Goal: Task Accomplishment & Management: Use online tool/utility

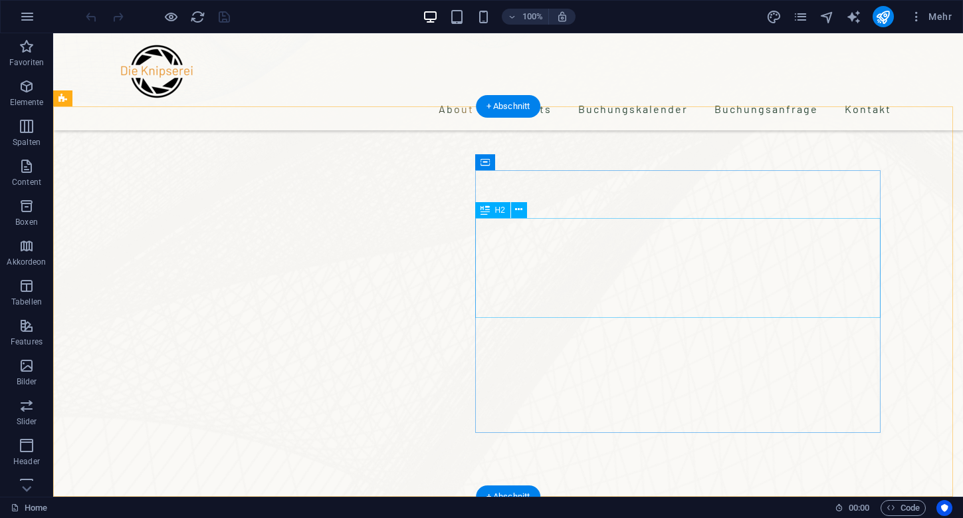
scroll to position [518, 0]
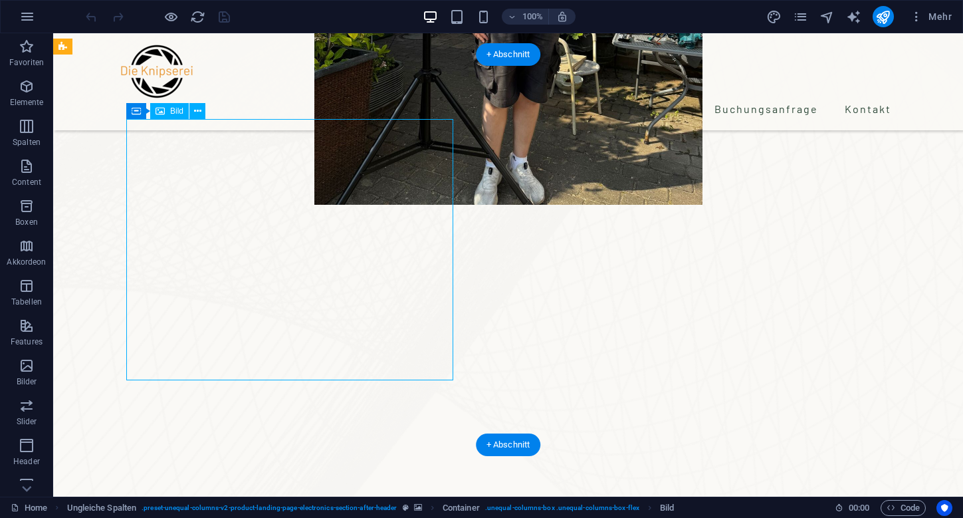
scroll to position [493, 0]
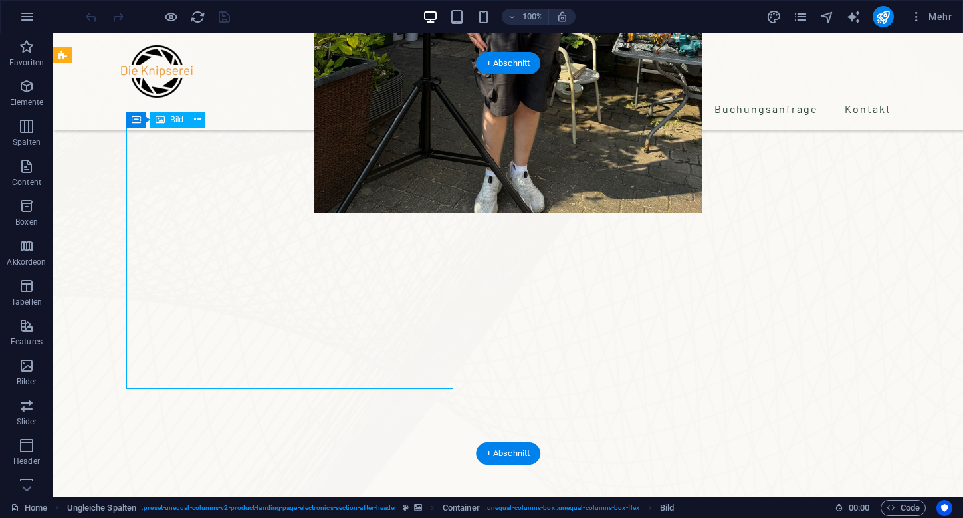
click at [162, 118] on icon at bounding box center [160, 120] width 9 height 16
select select "%"
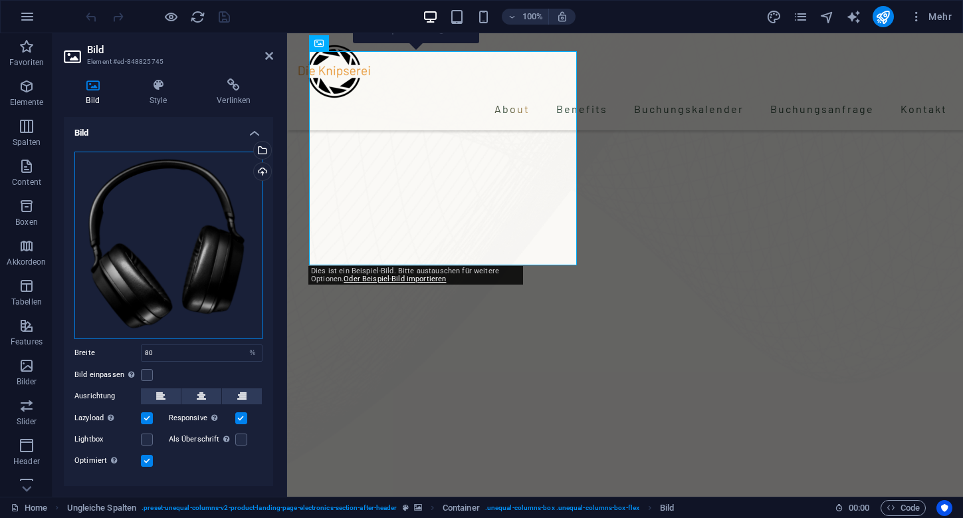
click at [153, 240] on div "Ziehe Dateien zum Hochladen hierher oder klicke hier, um aus Dateien oder koste…" at bounding box center [168, 245] width 188 height 187
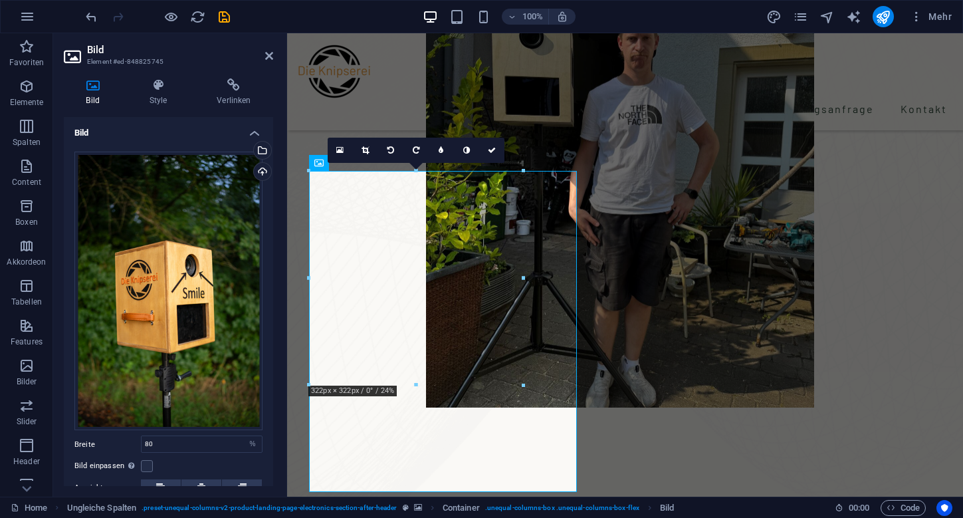
scroll to position [382, 0]
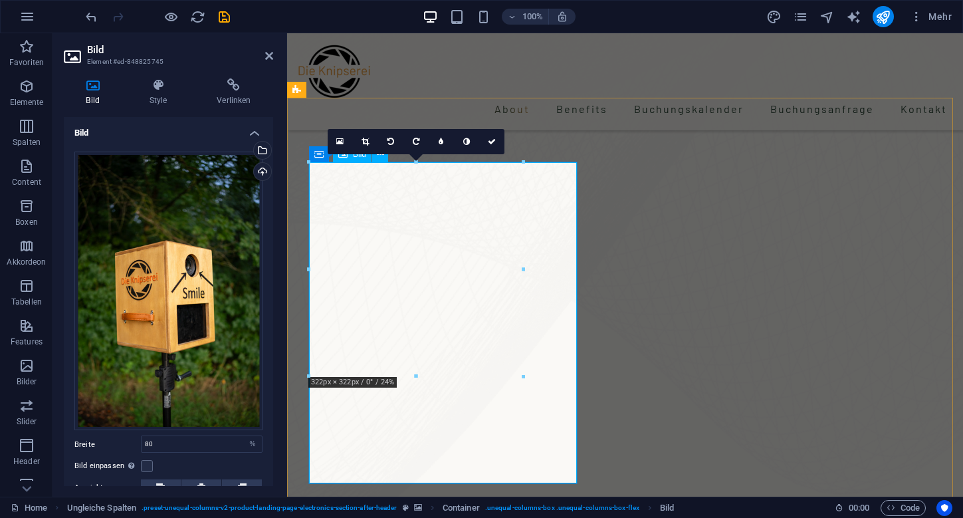
click at [244, 243] on div "Ziehe Dateien zum Hochladen hierher oder klicke hier, um aus Dateien oder koste…" at bounding box center [168, 291] width 188 height 279
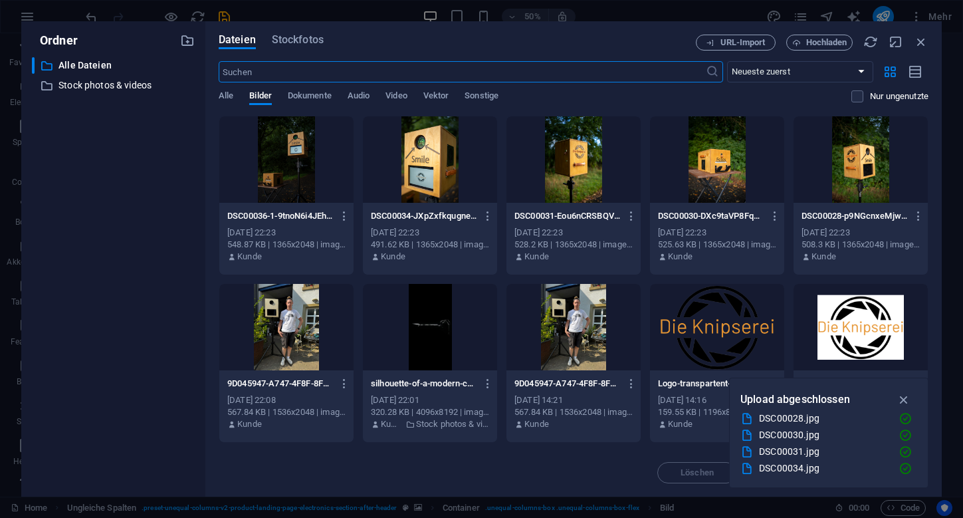
click at [701, 167] on div at bounding box center [717, 159] width 134 height 86
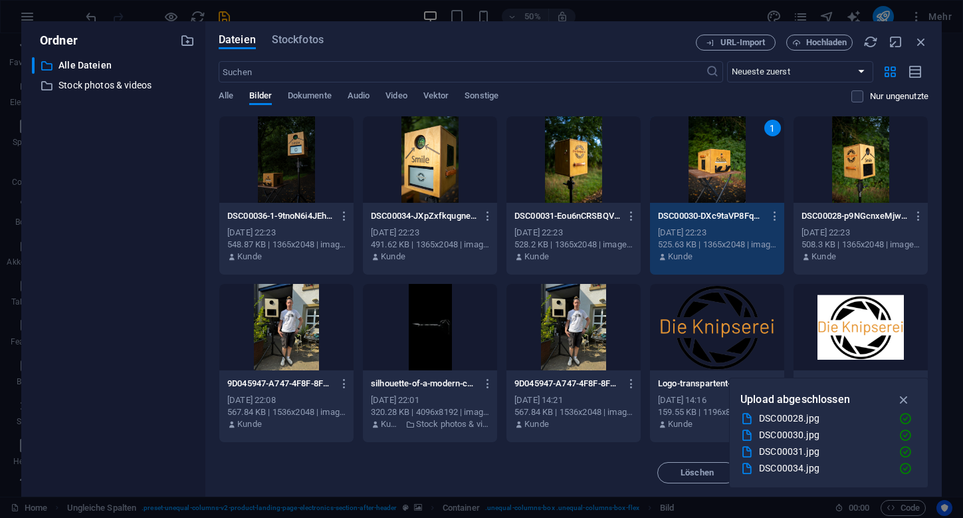
click at [701, 167] on div "1" at bounding box center [717, 159] width 134 height 86
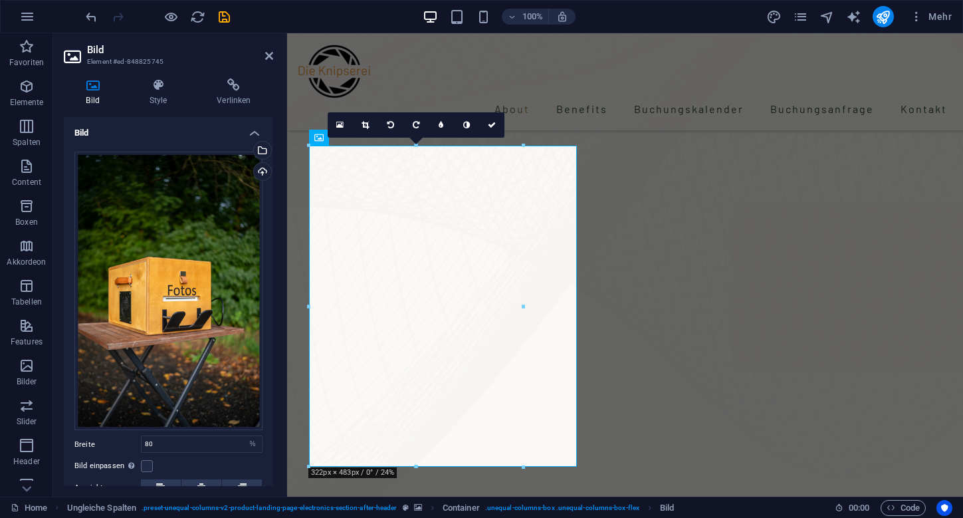
scroll to position [416, 0]
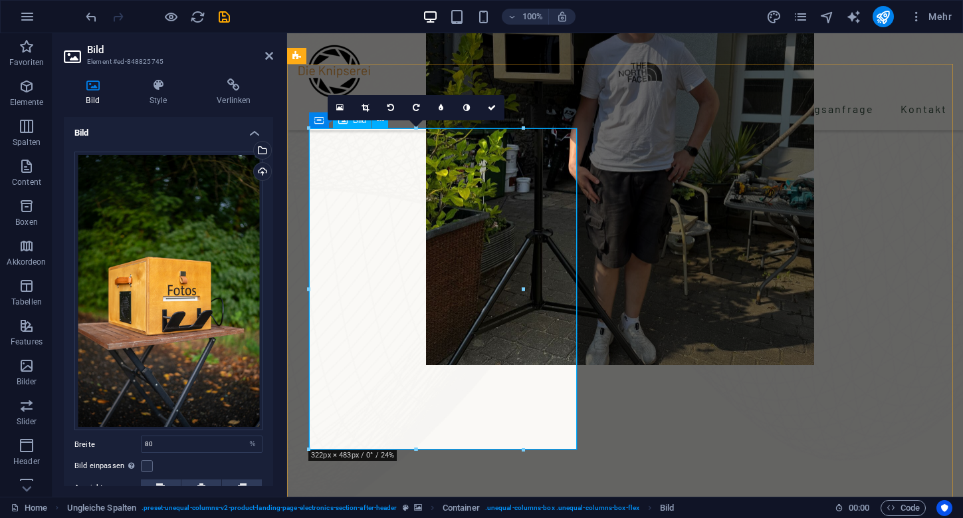
click at [366, 112] on link at bounding box center [365, 107] width 25 height 25
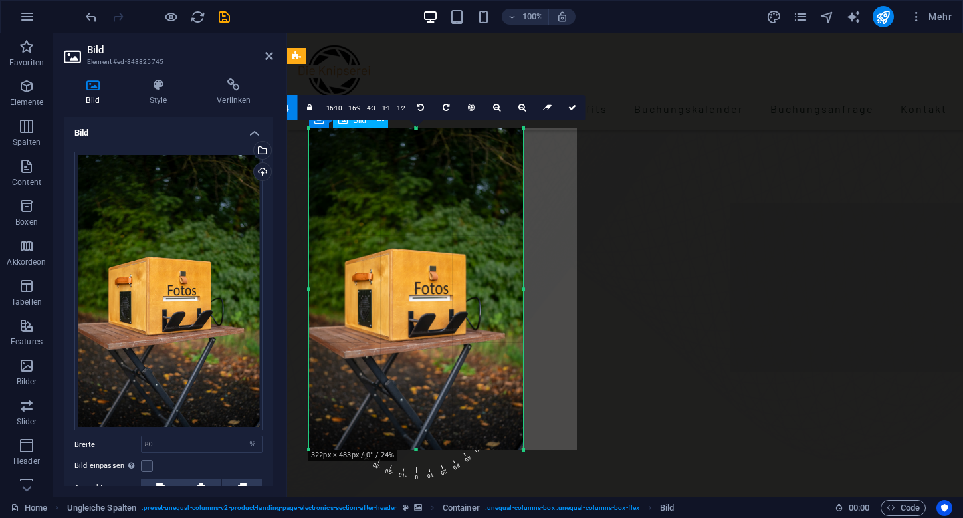
click at [522, 289] on div at bounding box center [523, 288] width 5 height 321
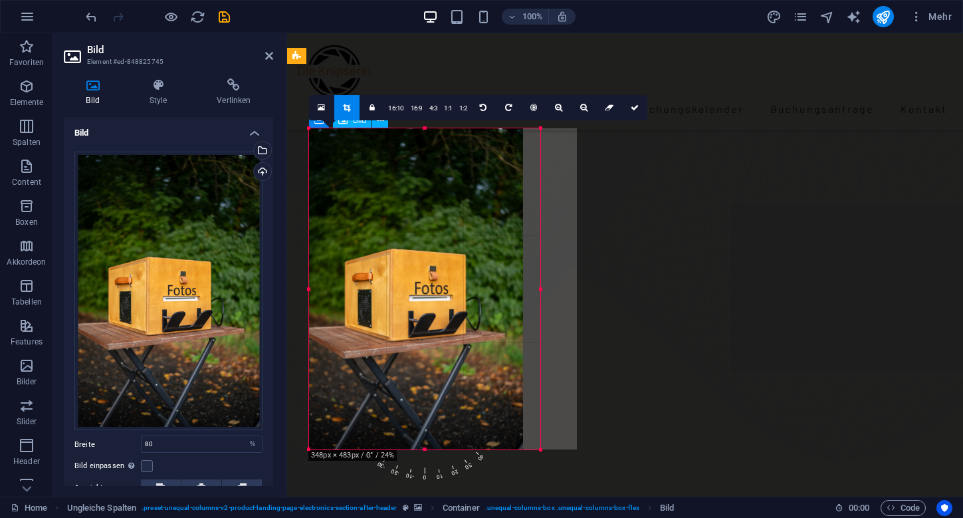
drag, startPoint x: 522, startPoint y: 289, endPoint x: 540, endPoint y: 289, distance: 17.3
click at [540, 289] on div at bounding box center [540, 288] width 5 height 321
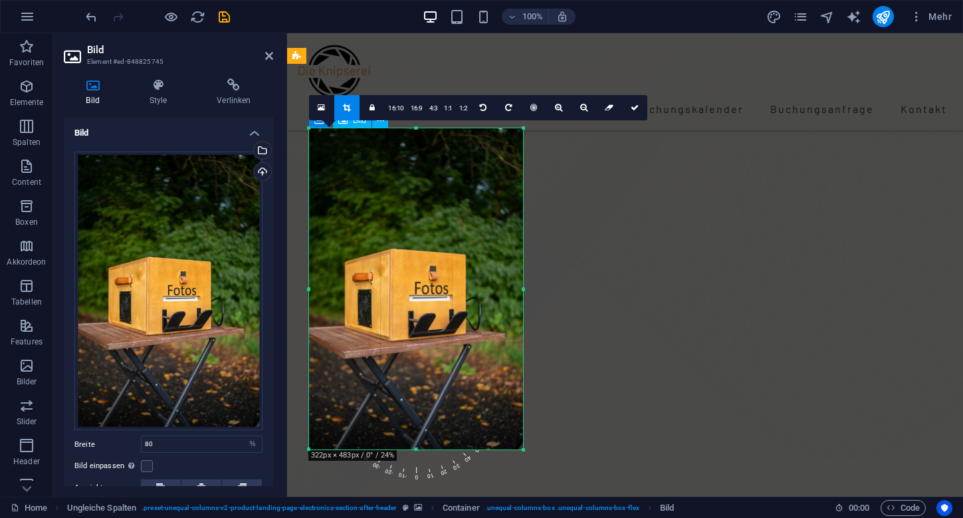
drag, startPoint x: 538, startPoint y: 289, endPoint x: 819, endPoint y: 323, distance: 282.5
click at [502, 280] on div at bounding box center [416, 288] width 214 height 321
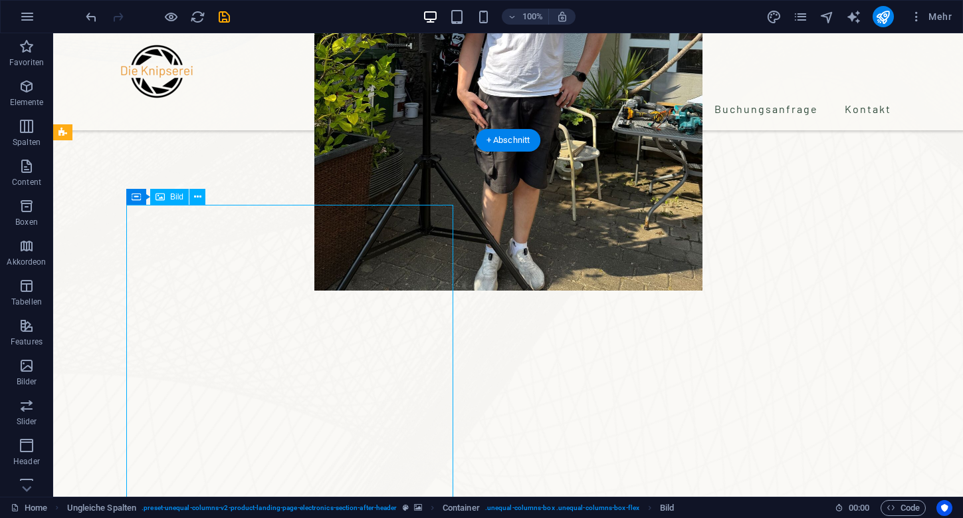
drag, startPoint x: 453, startPoint y: 310, endPoint x: 443, endPoint y: 310, distance: 9.3
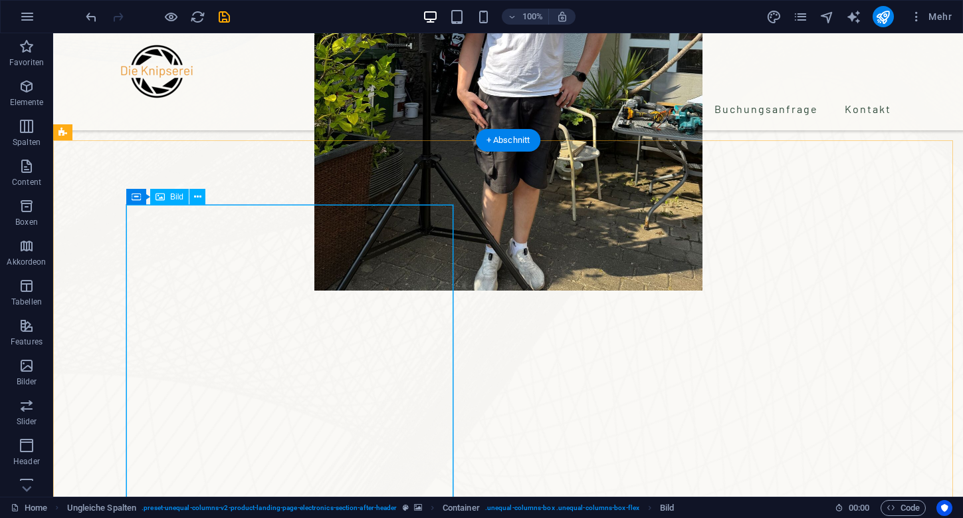
select select "%"
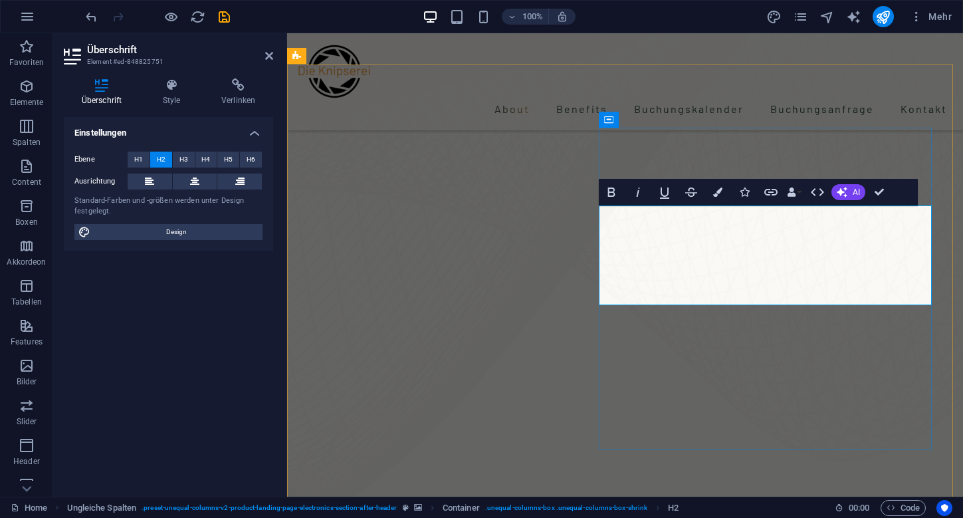
drag, startPoint x: 808, startPoint y: 279, endPoint x: 607, endPoint y: 237, distance: 204.4
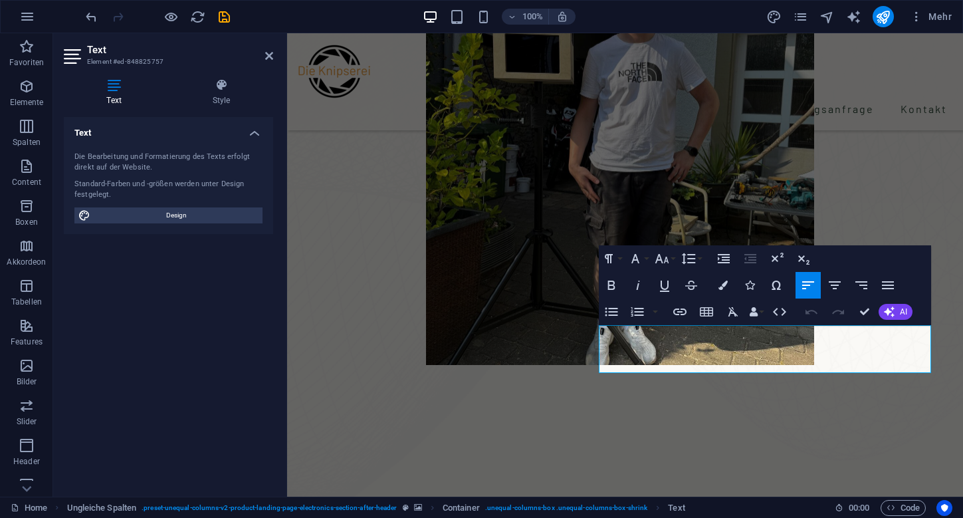
drag, startPoint x: 903, startPoint y: 363, endPoint x: 592, endPoint y: 335, distance: 312.3
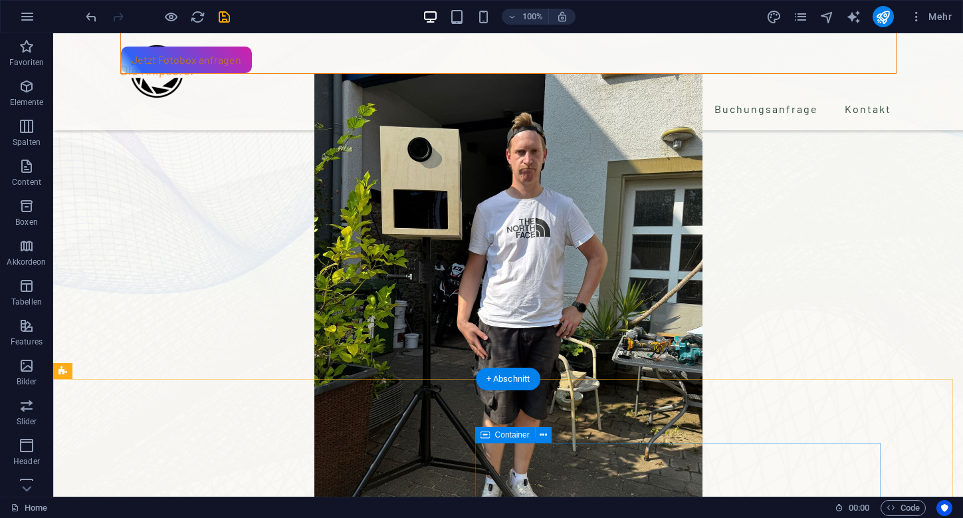
scroll to position [457, 0]
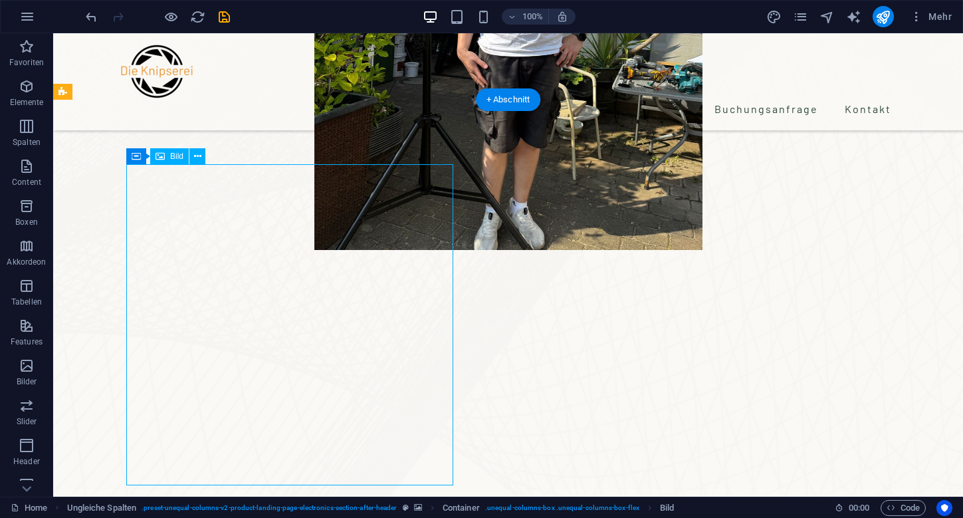
select select "%"
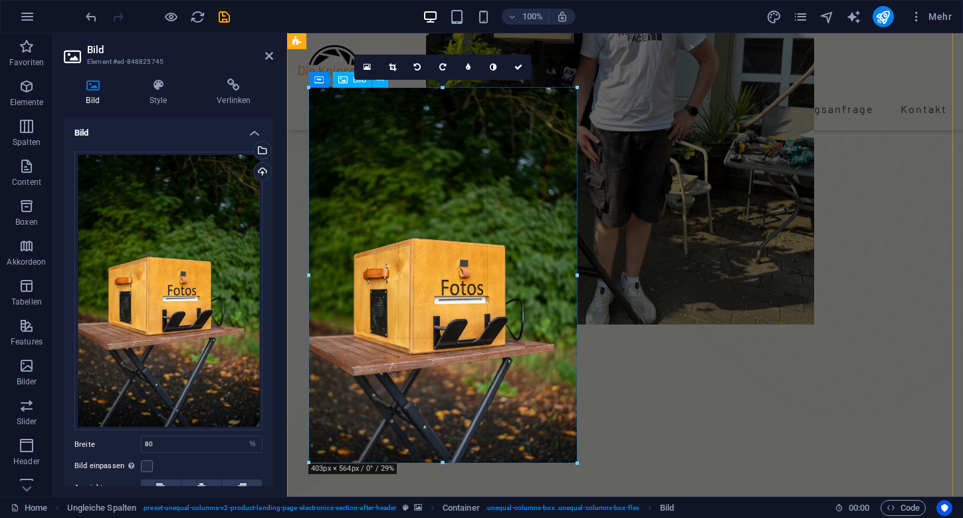
drag, startPoint x: 538, startPoint y: 407, endPoint x: 578, endPoint y: 425, distance: 44.0
type input "402"
select select "px"
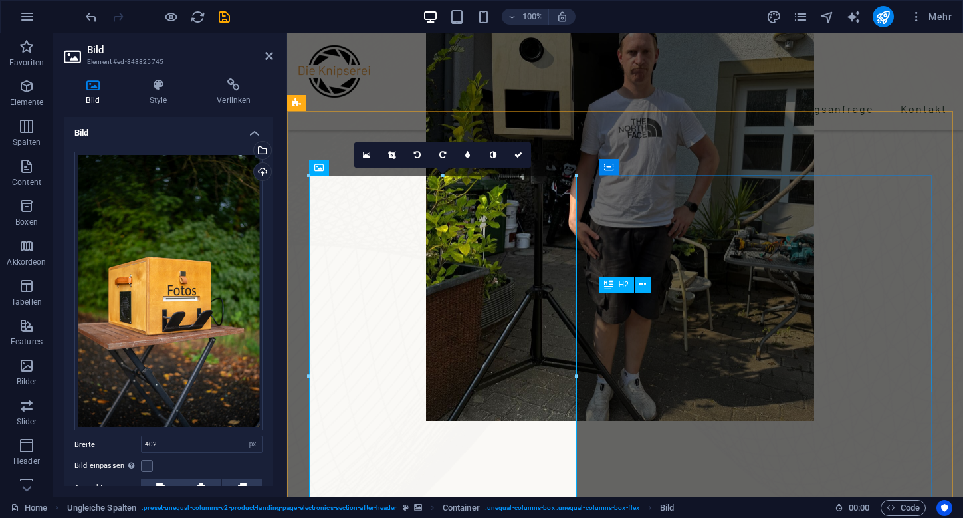
scroll to position [378, 0]
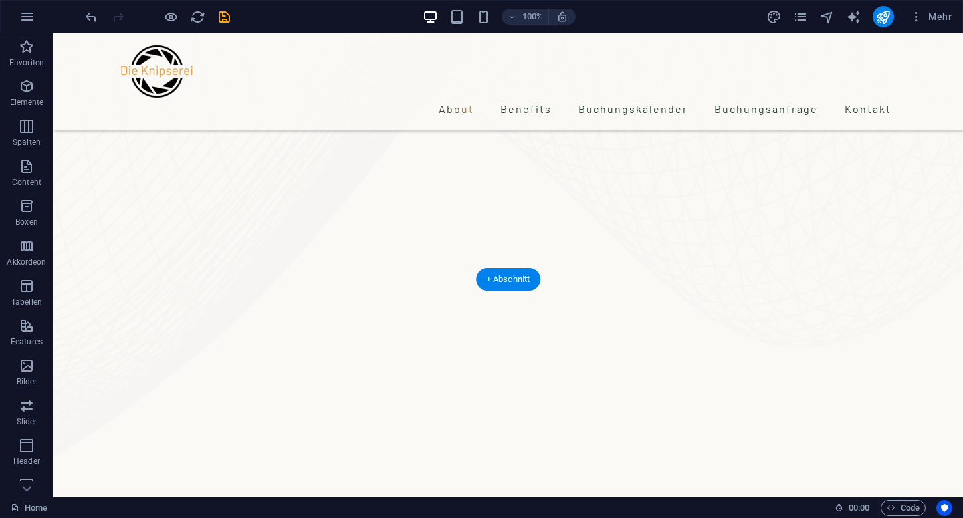
scroll to position [928, 0]
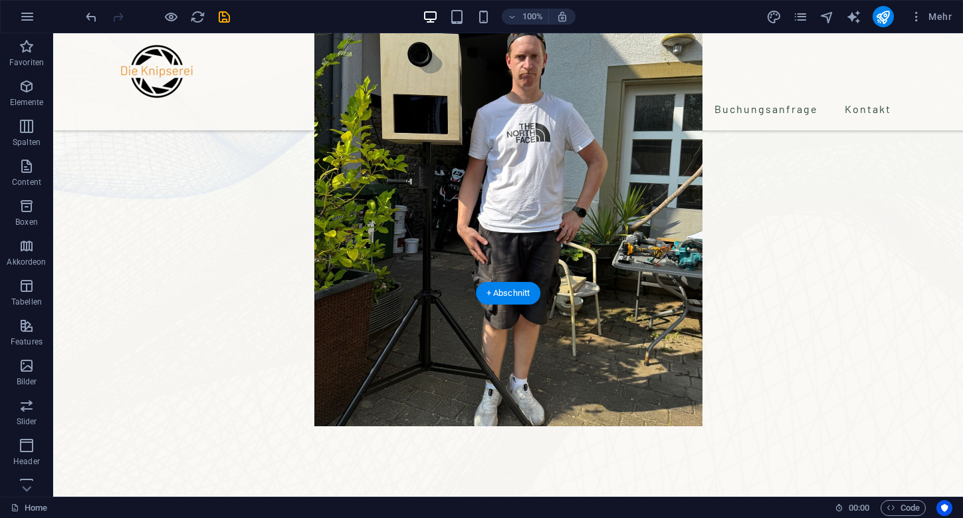
scroll to position [15, 0]
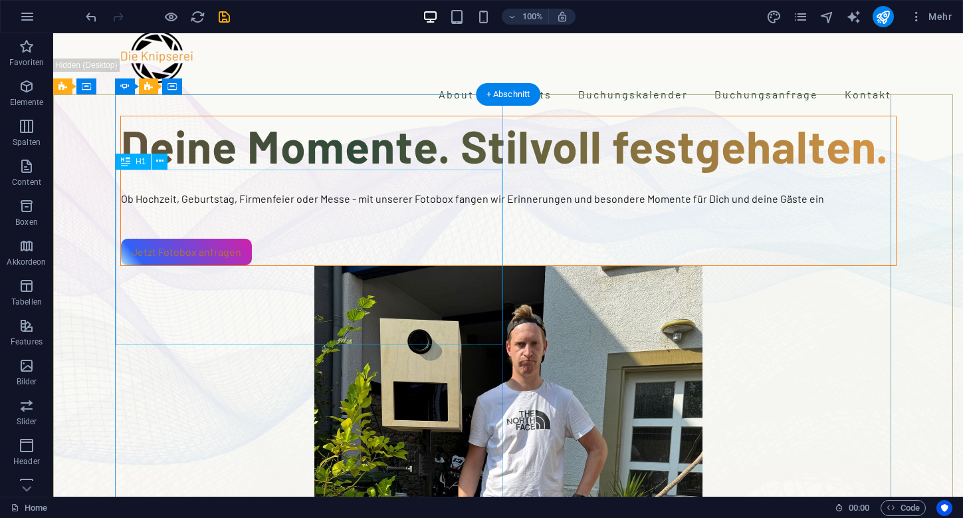
click at [413, 175] on div "Deine Momente. Stilvoll festgehalten." at bounding box center [508, 145] width 775 height 58
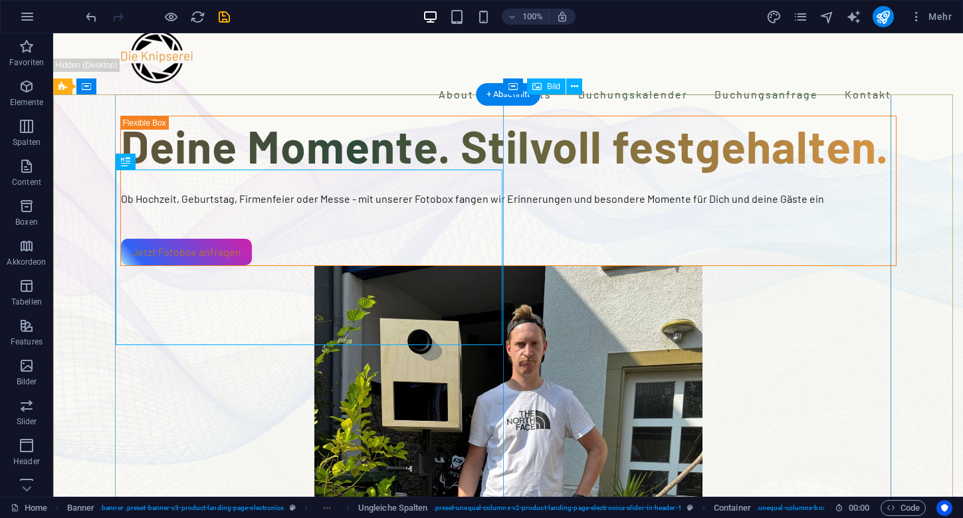
click at [738, 266] on figure "1/3" at bounding box center [508, 489] width 776 height 447
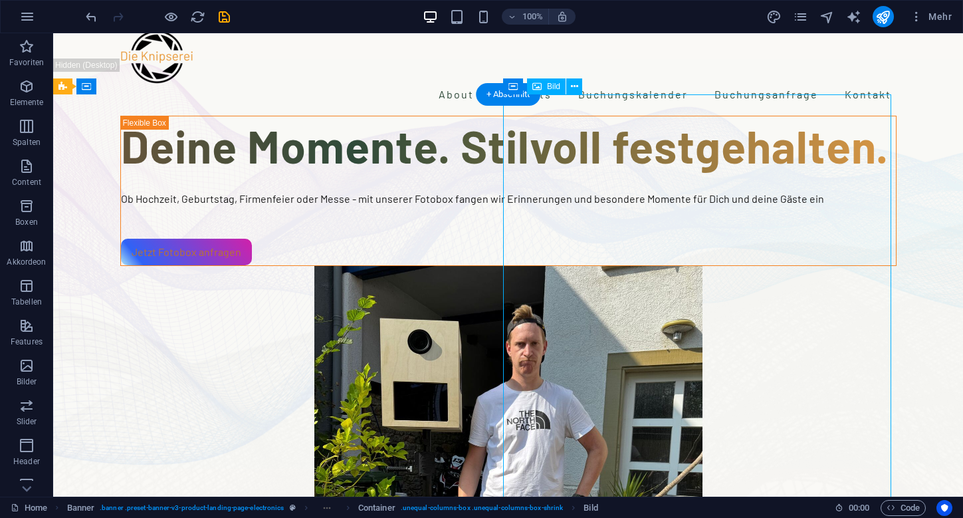
click at [739, 266] on figure "1/3" at bounding box center [508, 489] width 776 height 447
select select "px"
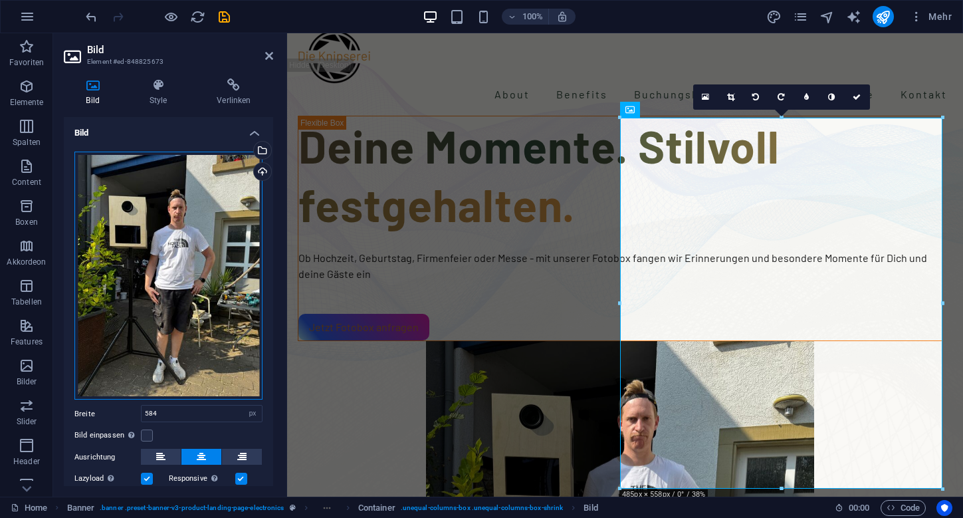
click at [235, 249] on div "Ziehe Dateien zum Hochladen hierher oder klicke hier, um aus Dateien oder koste…" at bounding box center [168, 276] width 188 height 249
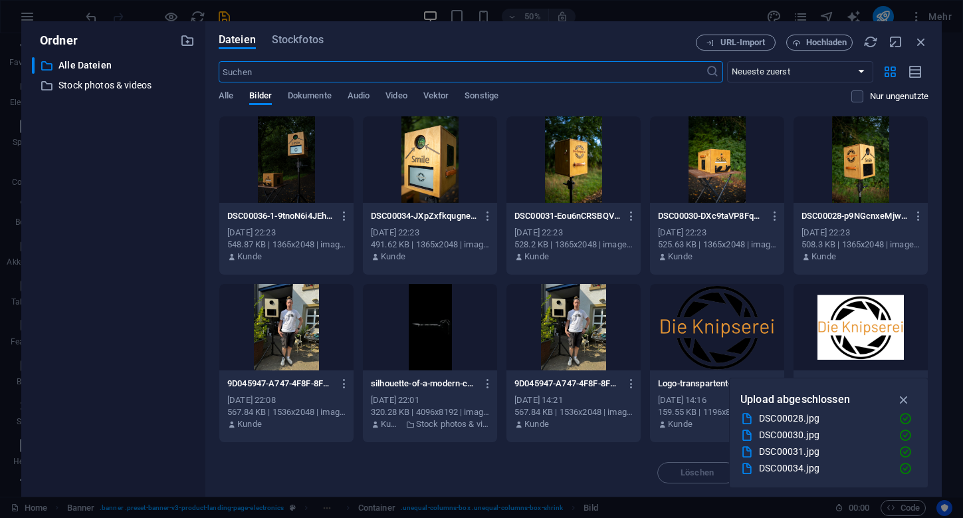
click at [235, 249] on div "548.87 KB | 1365x2048 | image/jpeg" at bounding box center [286, 245] width 118 height 12
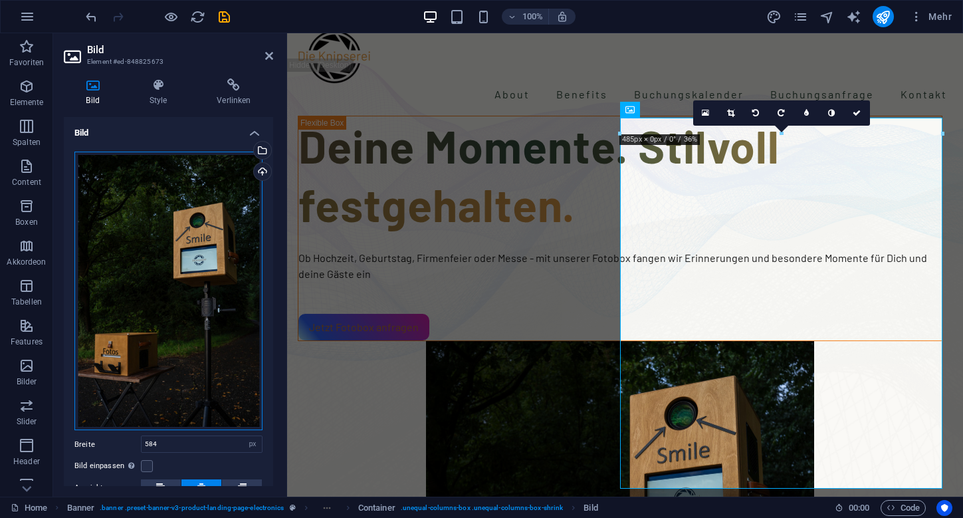
click at [235, 248] on div "Ziehe Dateien zum Hochladen hierher oder klicke hier, um aus Dateien oder koste…" at bounding box center [168, 291] width 188 height 279
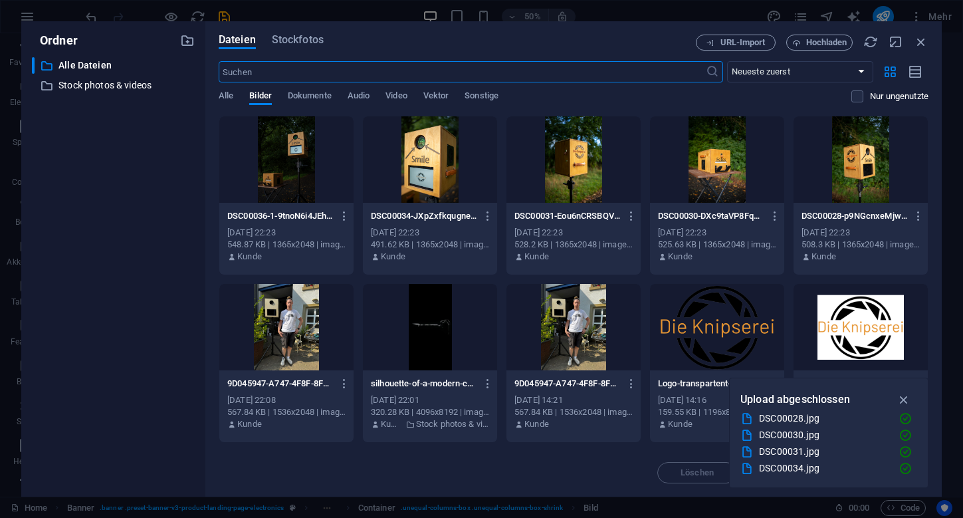
click at [436, 186] on div at bounding box center [430, 159] width 134 height 86
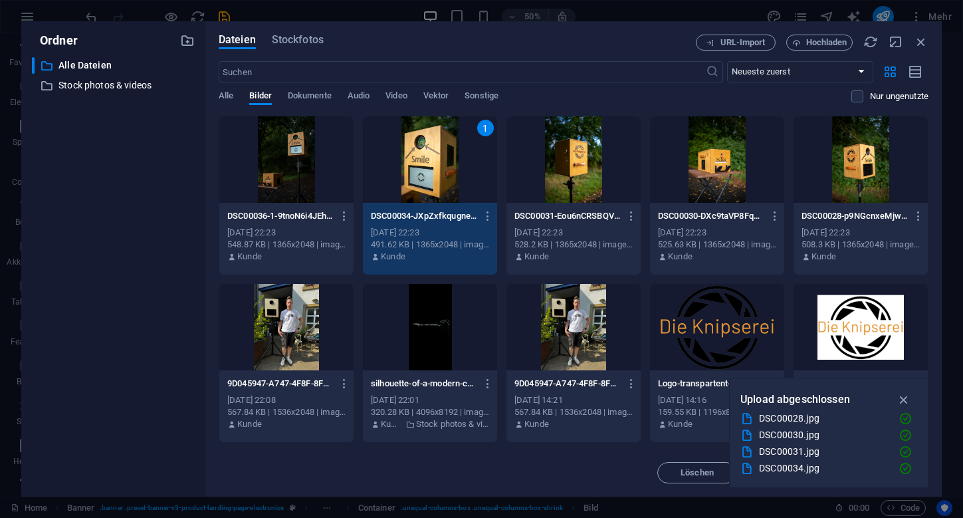
click at [436, 186] on div "1" at bounding box center [430, 159] width 134 height 86
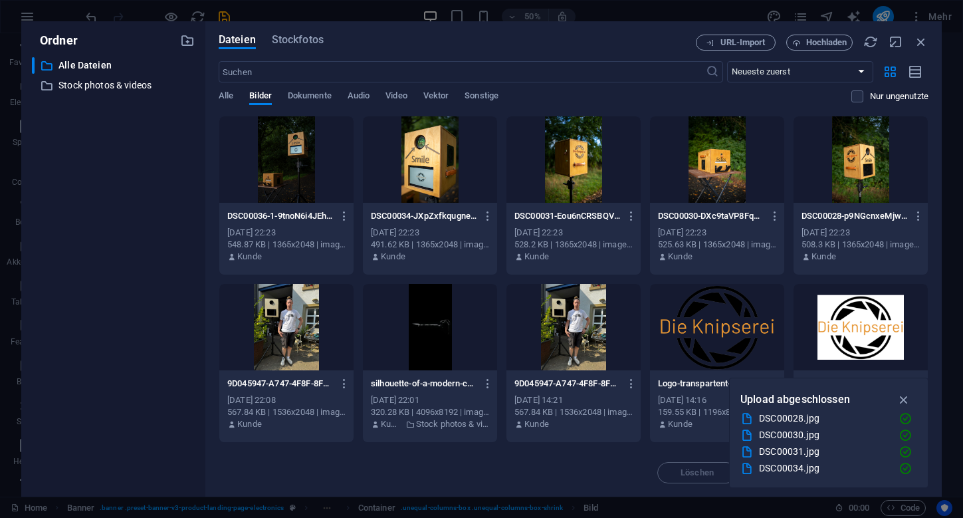
click at [445, 156] on div at bounding box center [430, 159] width 134 height 86
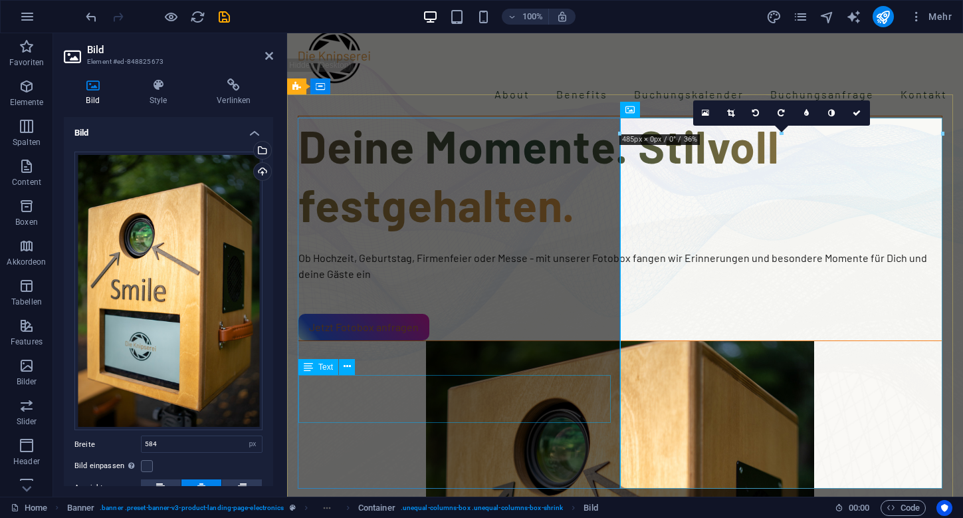
click at [471, 282] on div "Ob Hochzeit, Geburtstag, Firmenfeier oder Messe - mit unserer Fotobox fangen wi…" at bounding box center [619, 266] width 643 height 32
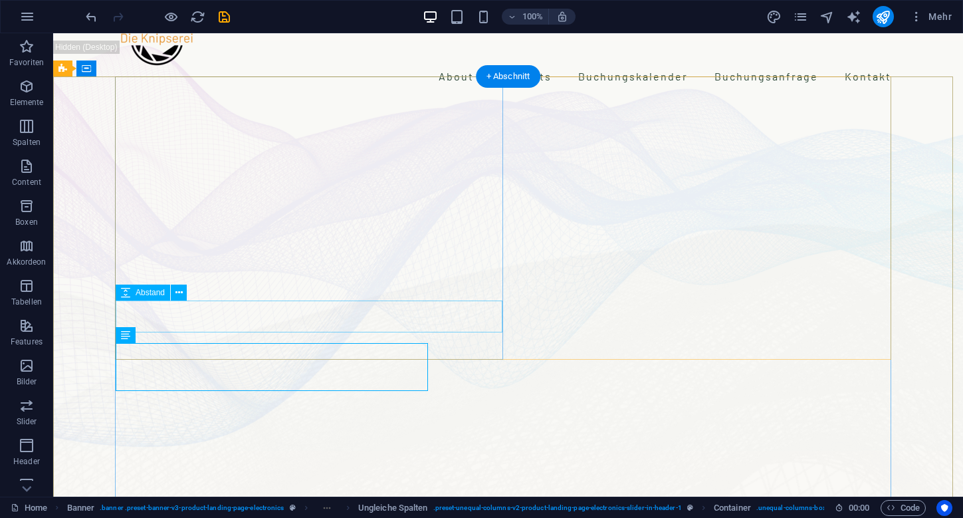
scroll to position [25, 0]
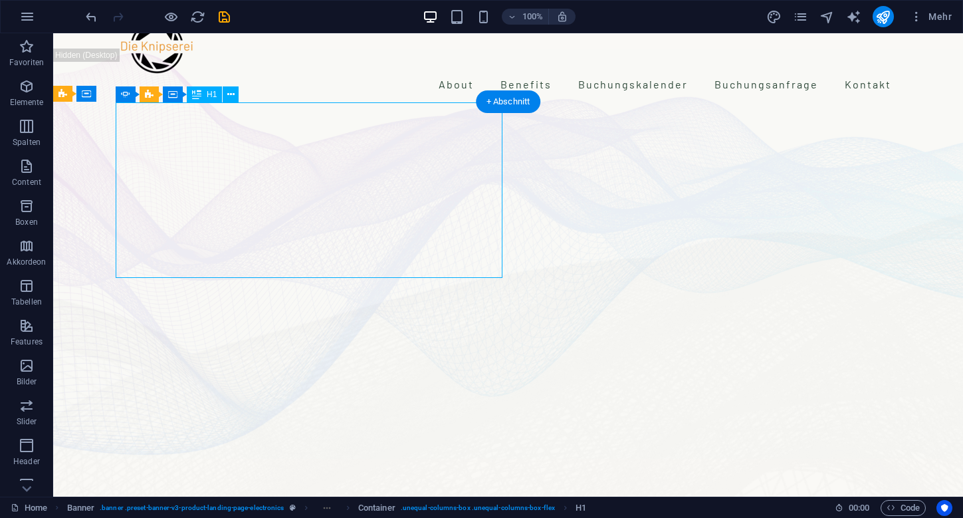
scroll to position [0, 0]
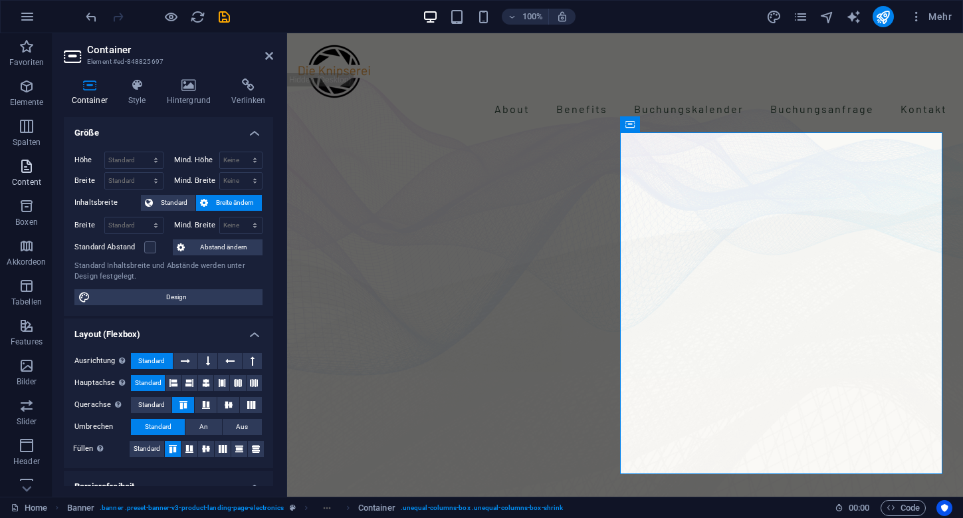
click at [21, 179] on p "Content" at bounding box center [26, 182] width 29 height 11
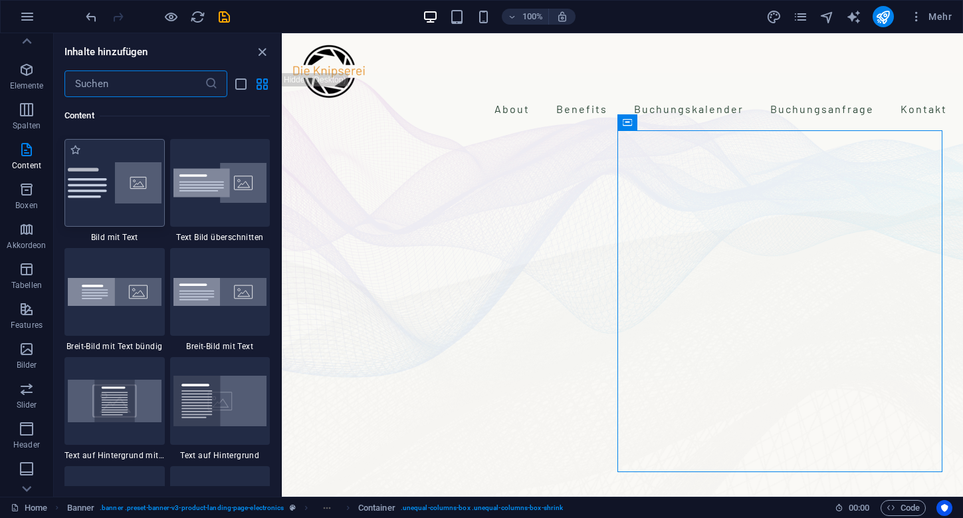
scroll to position [2557, 0]
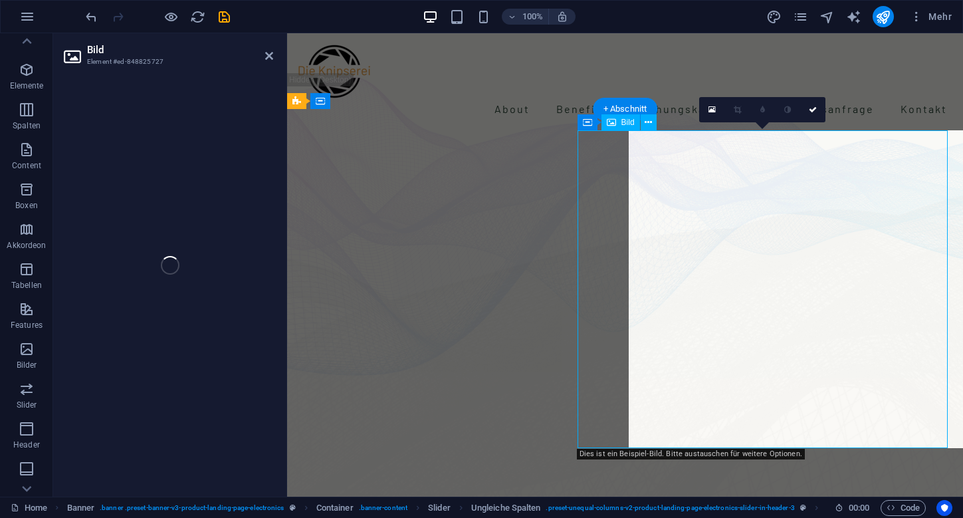
select select "%"
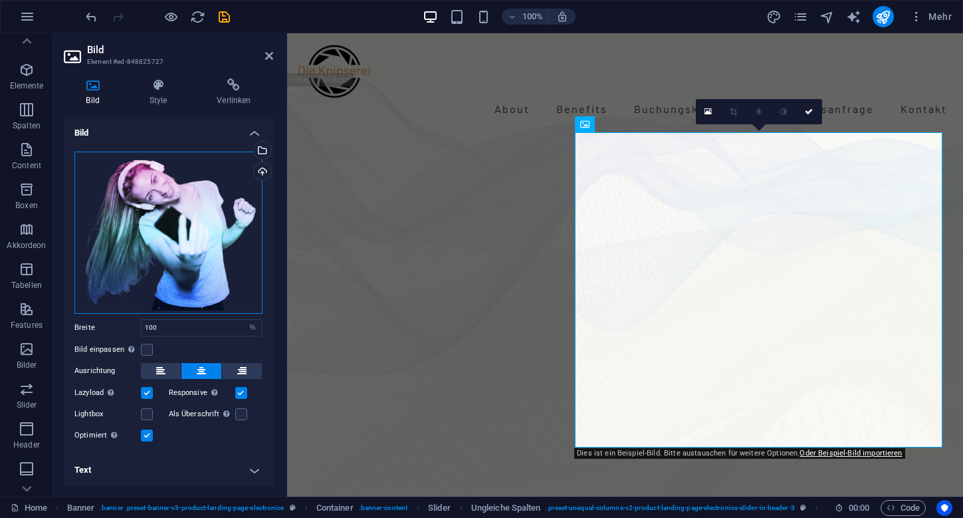
click at [131, 249] on div "Ziehe Dateien zum Hochladen hierher oder klicke hier, um aus Dateien oder koste…" at bounding box center [168, 233] width 188 height 162
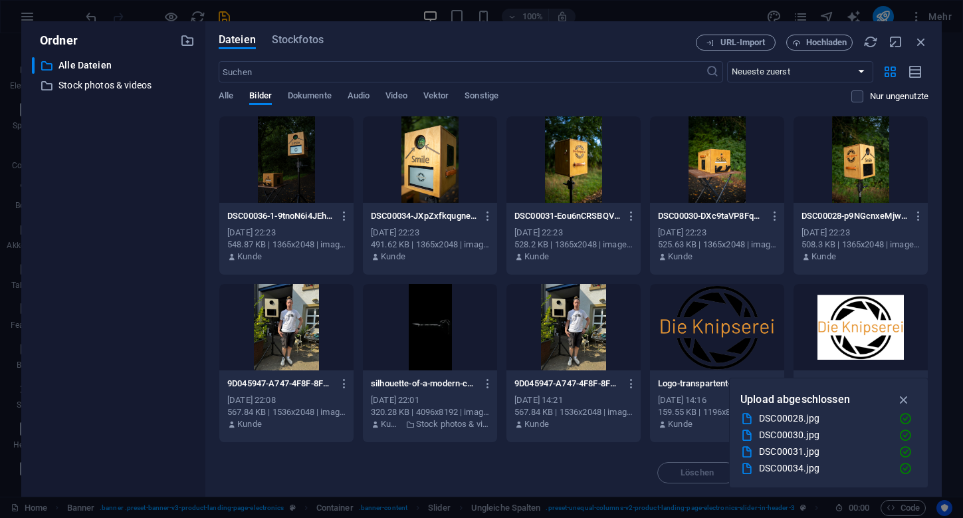
click at [131, 249] on div "​ Alle Dateien Alle Dateien ​ Stock photos & videos Stock photos & videos" at bounding box center [113, 271] width 163 height 429
click at [857, 169] on div at bounding box center [861, 159] width 134 height 86
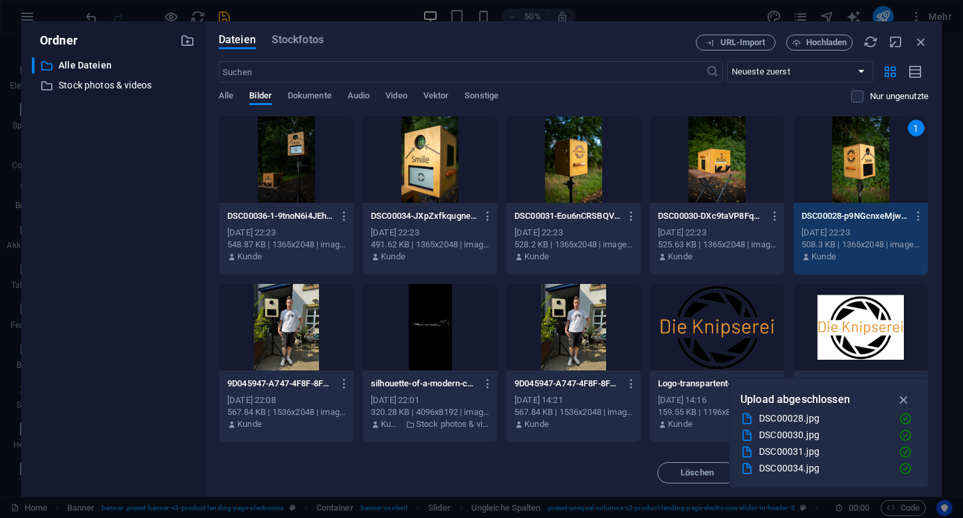
click at [857, 169] on div "1" at bounding box center [861, 159] width 134 height 86
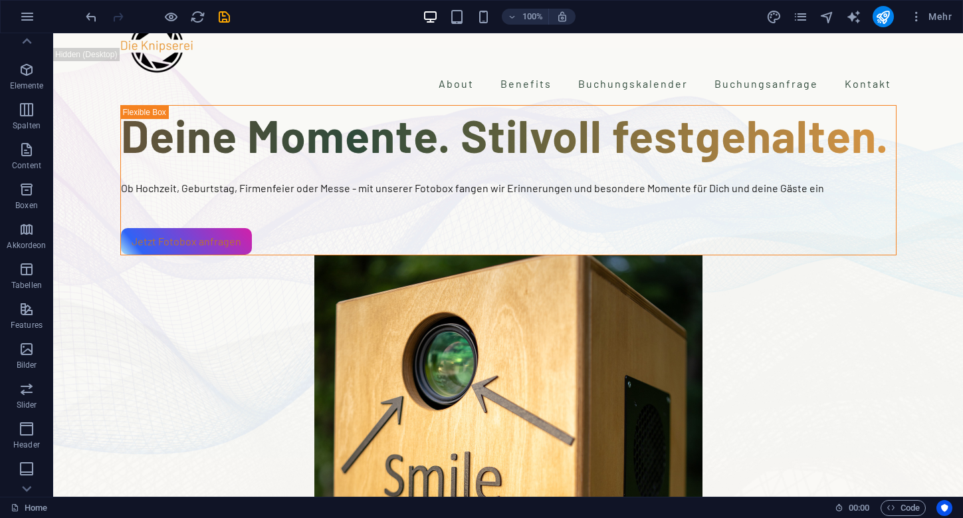
scroll to position [0, 0]
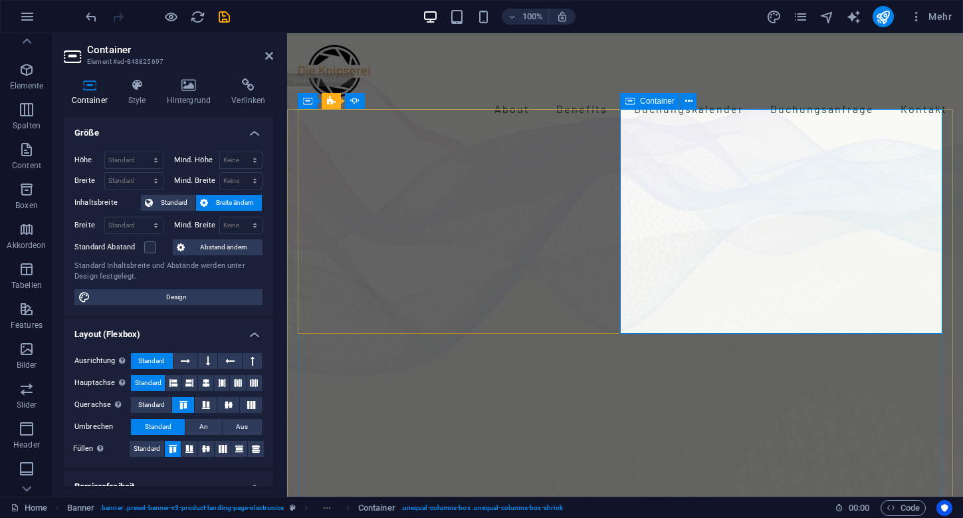
click at [688, 100] on icon at bounding box center [691, 101] width 7 height 14
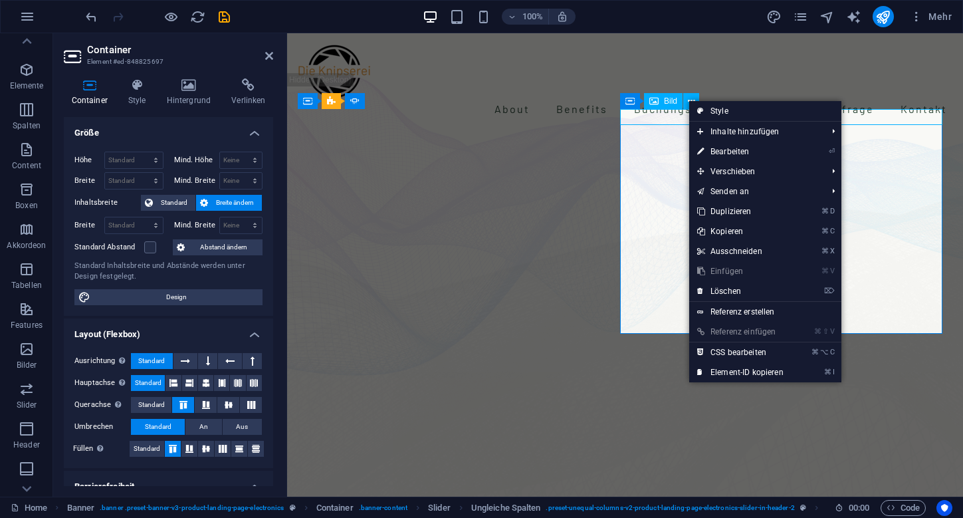
click at [676, 103] on span "Bild" at bounding box center [670, 101] width 13 height 8
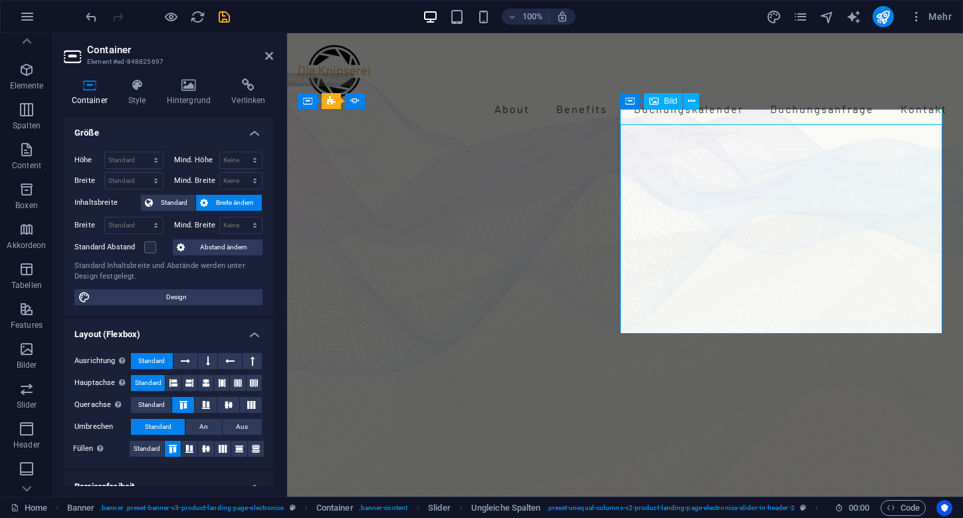
click at [669, 102] on span "Bild" at bounding box center [670, 101] width 13 height 8
select select "%"
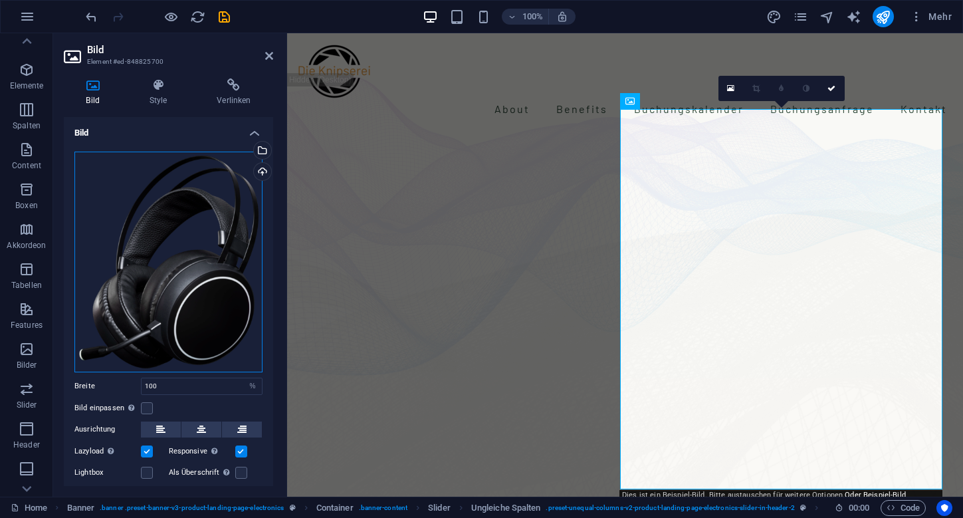
click at [159, 239] on div "Ziehe Dateien zum Hochladen hierher oder klicke hier, um aus Dateien oder koste…" at bounding box center [168, 262] width 188 height 221
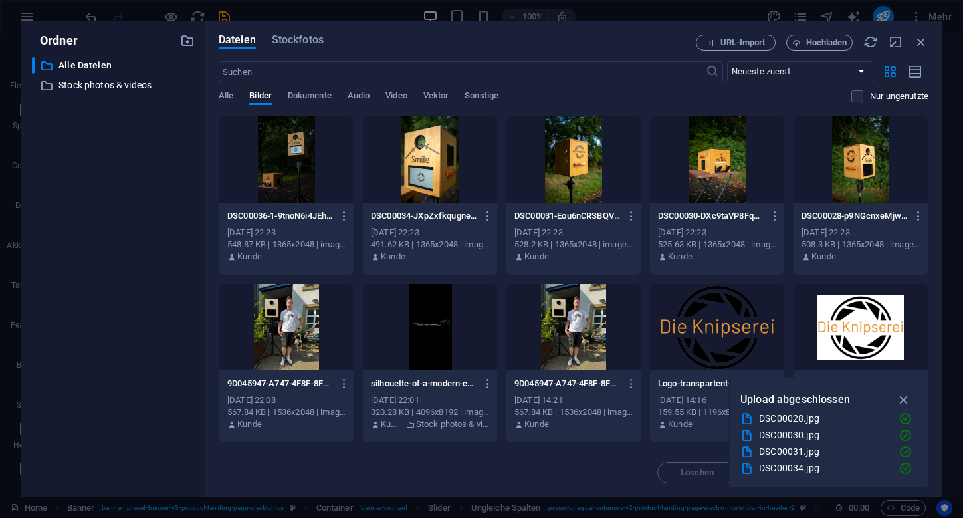
click at [159, 239] on div "​ Alle Dateien Alle Dateien ​ Stock photos & videos Stock photos & videos" at bounding box center [113, 271] width 163 height 429
click at [856, 169] on div at bounding box center [861, 159] width 134 height 86
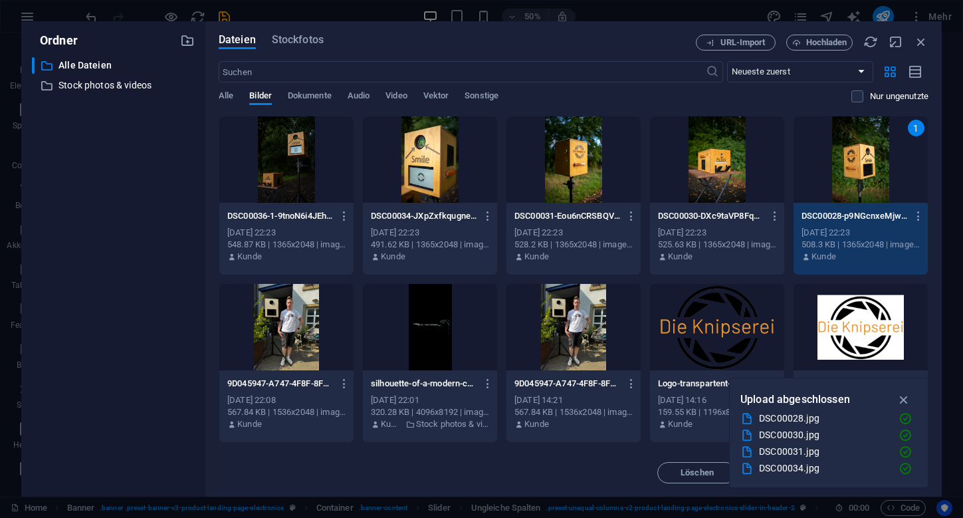
click at [856, 169] on div "1" at bounding box center [861, 159] width 134 height 86
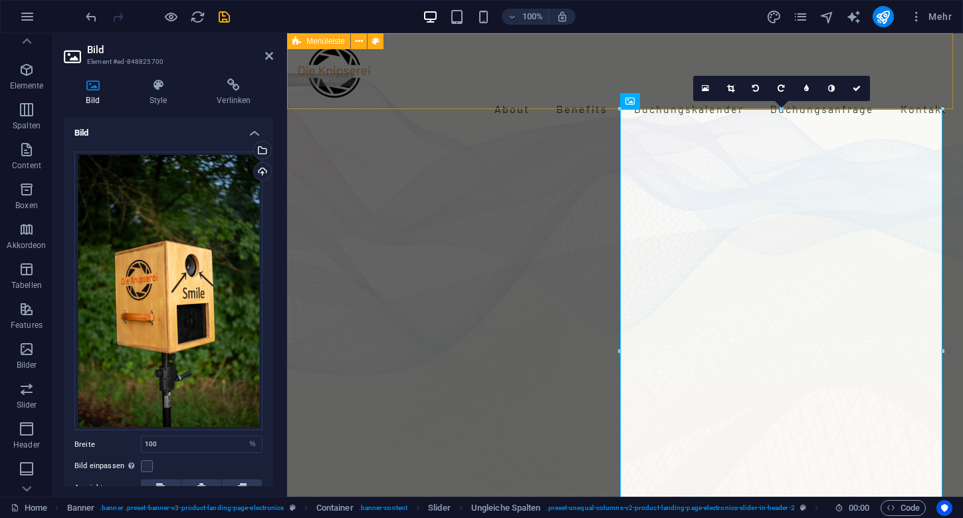
click at [514, 98] on div "About Benefits Buchungskalender Buchungsanfrage Kontakt" at bounding box center [625, 81] width 676 height 97
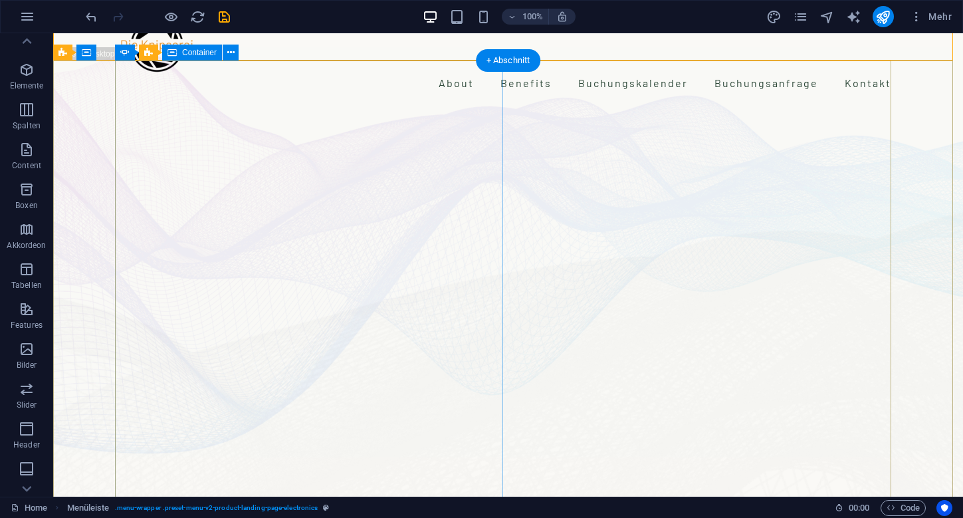
scroll to position [49, 0]
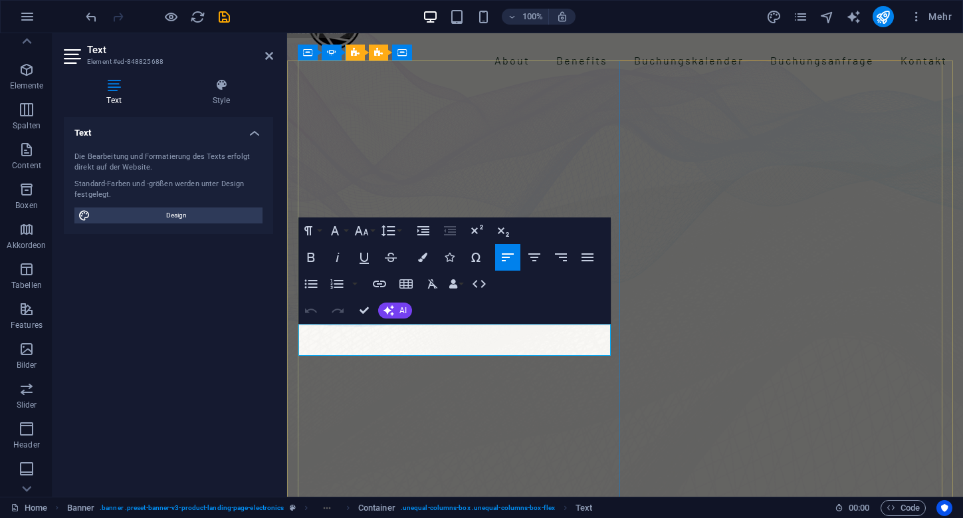
drag, startPoint x: 480, startPoint y: 346, endPoint x: 300, endPoint y: 329, distance: 180.9
drag, startPoint x: 498, startPoint y: 330, endPoint x: 548, endPoint y: 332, distance: 49.9
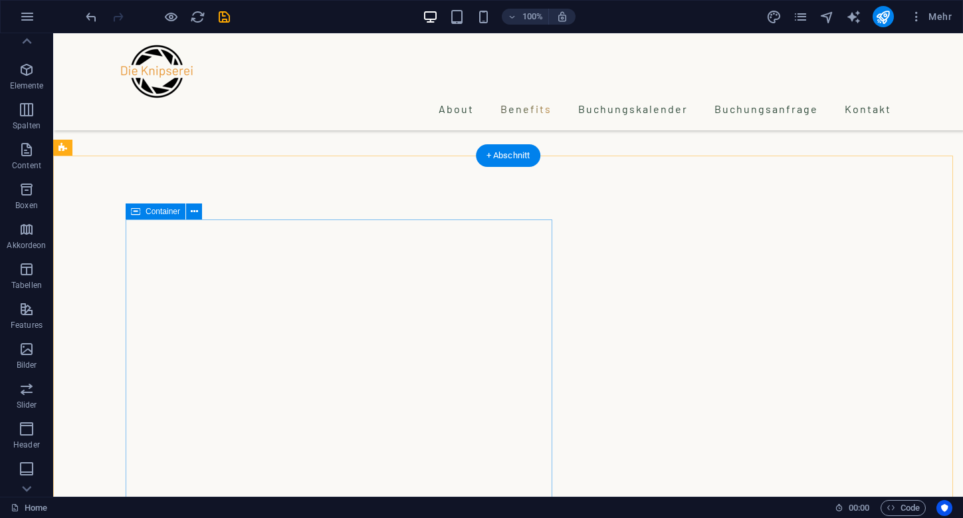
scroll to position [1521, 0]
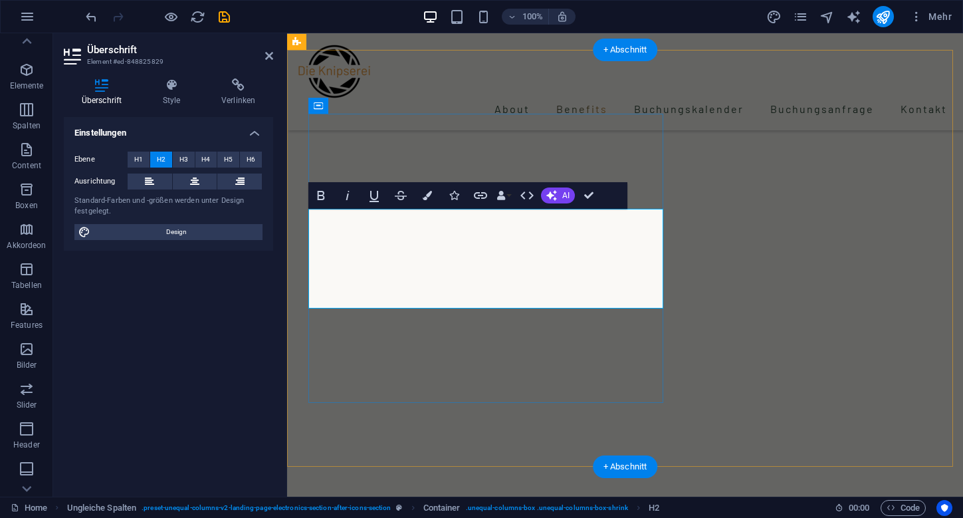
drag, startPoint x: 586, startPoint y: 311, endPoint x: 352, endPoint y: 312, distance: 234.0
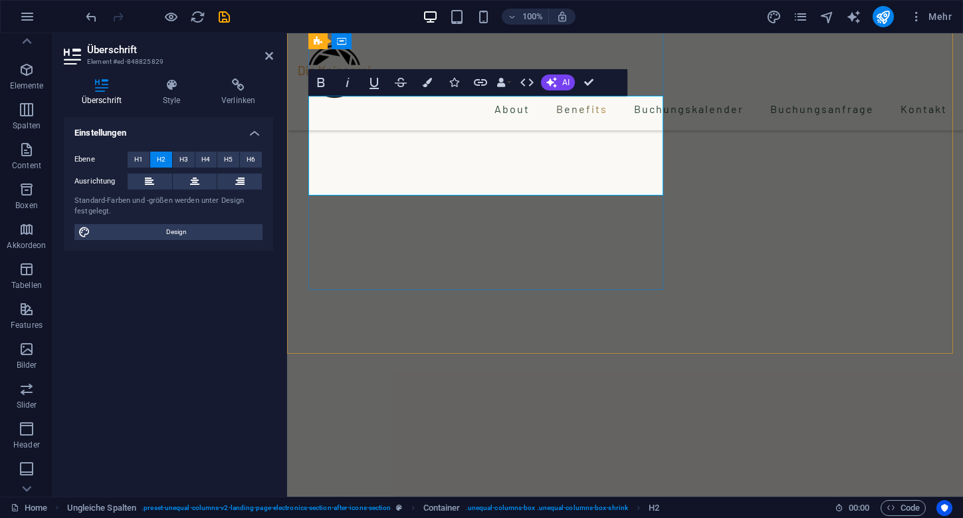
drag, startPoint x: 558, startPoint y: 181, endPoint x: 315, endPoint y: 134, distance: 247.1
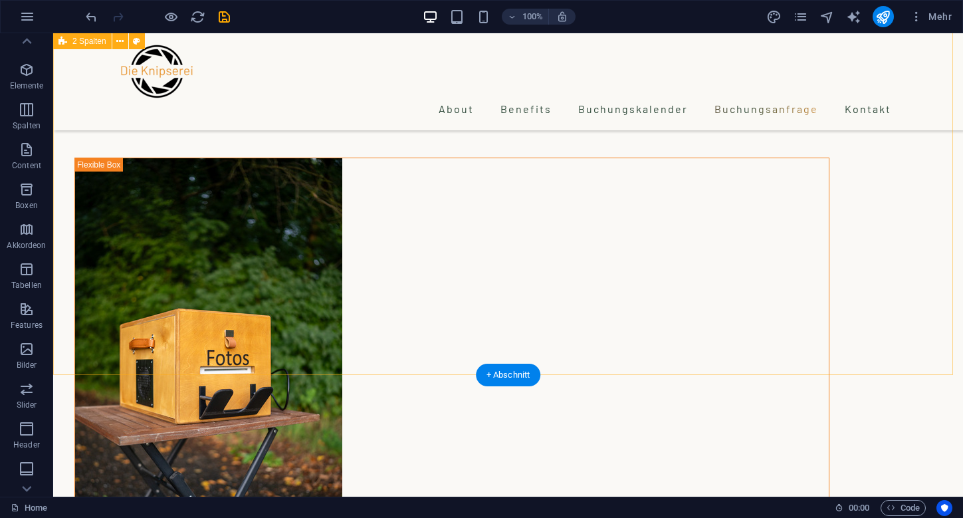
scroll to position [3917, 0]
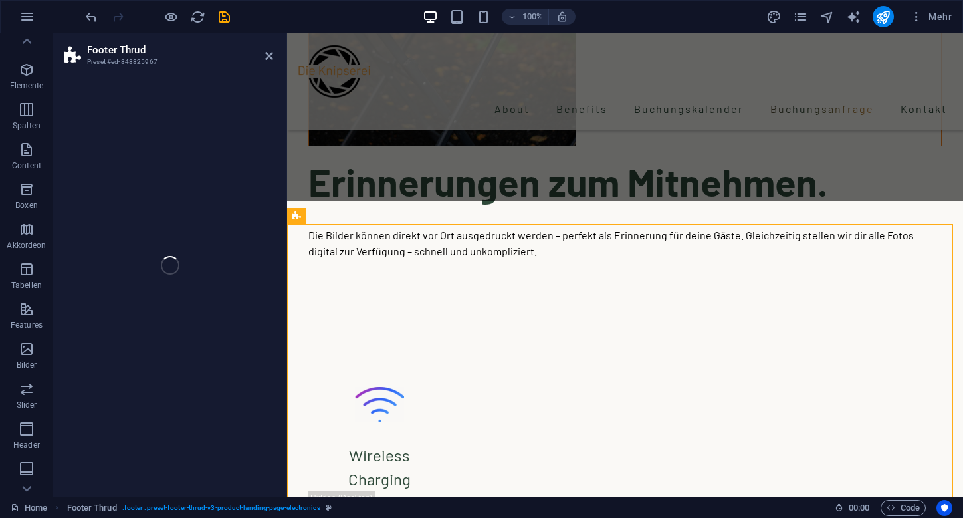
scroll to position [3901, 0]
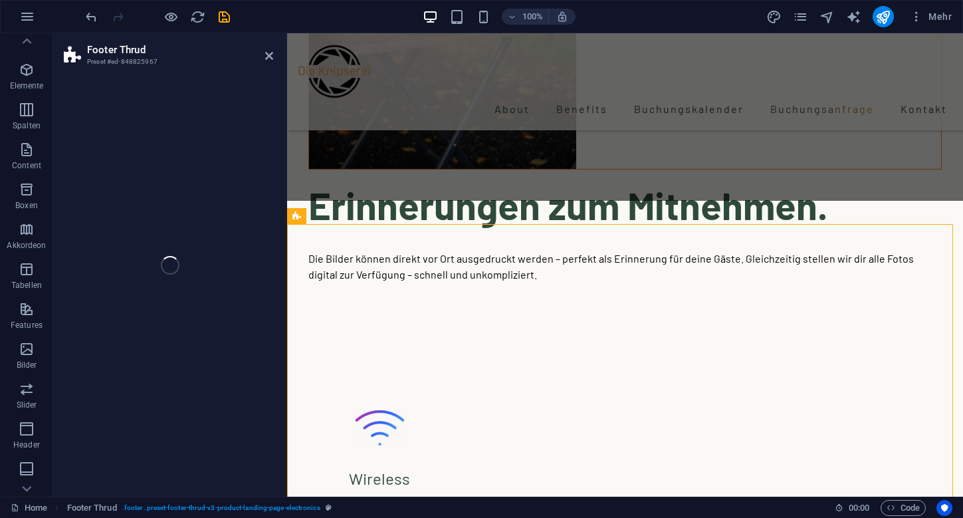
select select "footer"
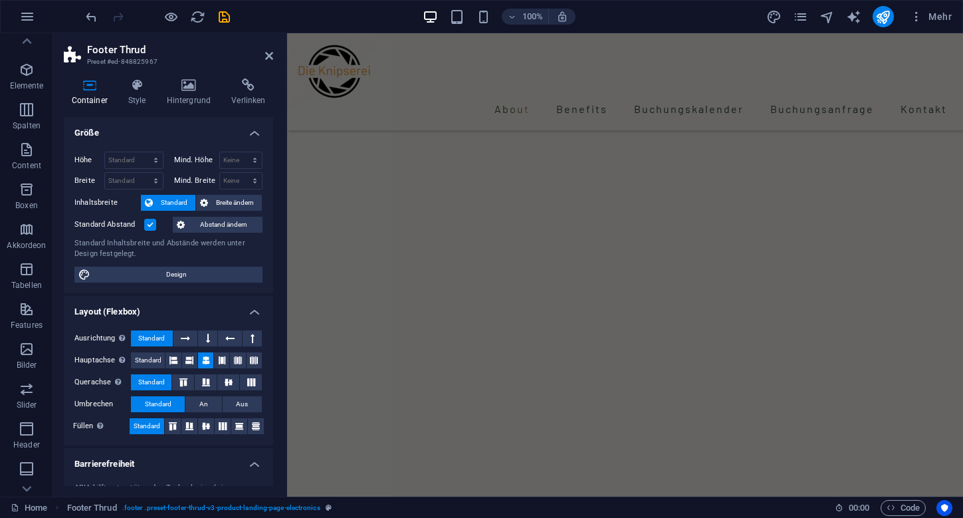
scroll to position [695, 0]
click at [224, 17] on icon "save" at bounding box center [224, 16] width 15 height 15
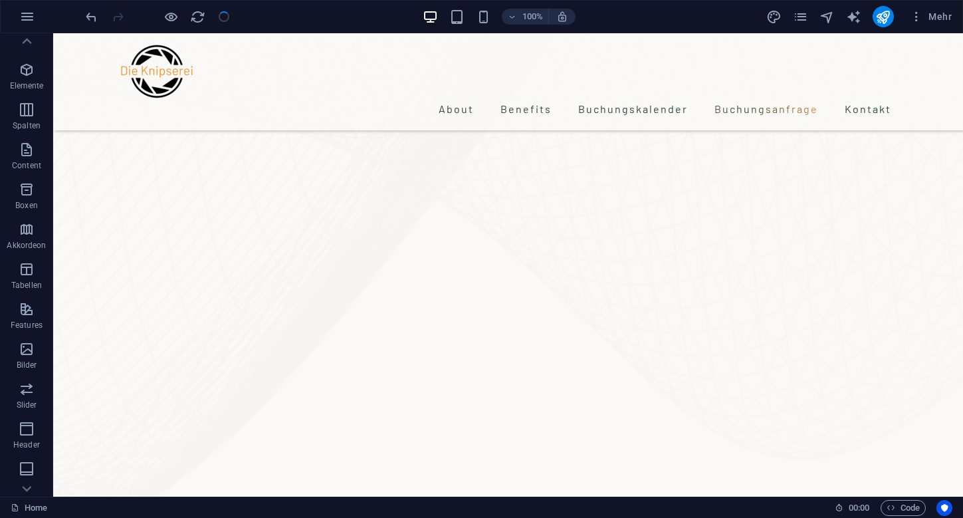
scroll to position [3901, 0]
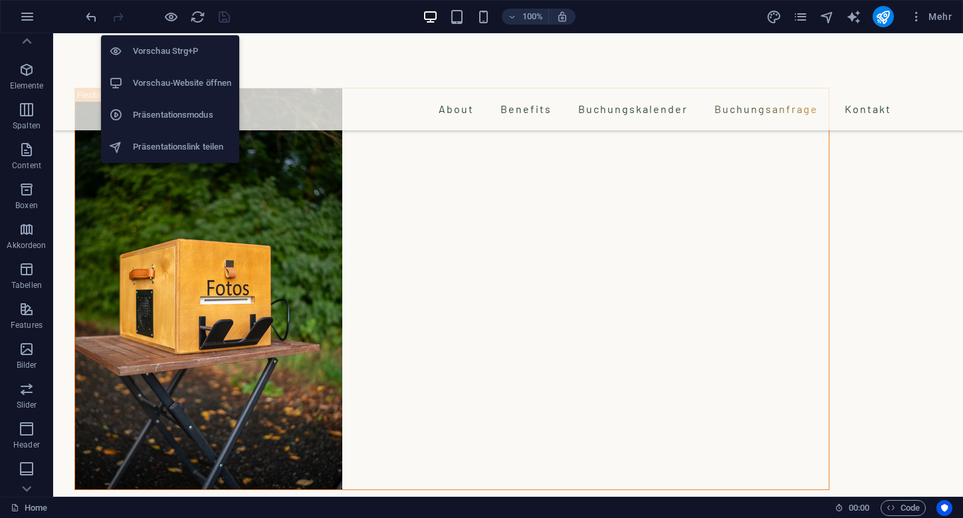
click at [171, 55] on h6 "Vorschau Strg+P" at bounding box center [182, 51] width 98 height 16
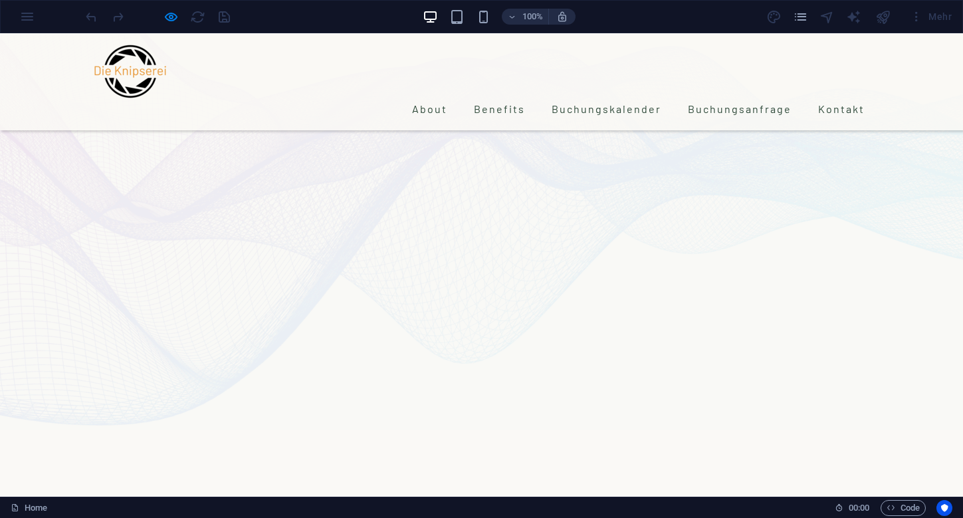
scroll to position [0, 0]
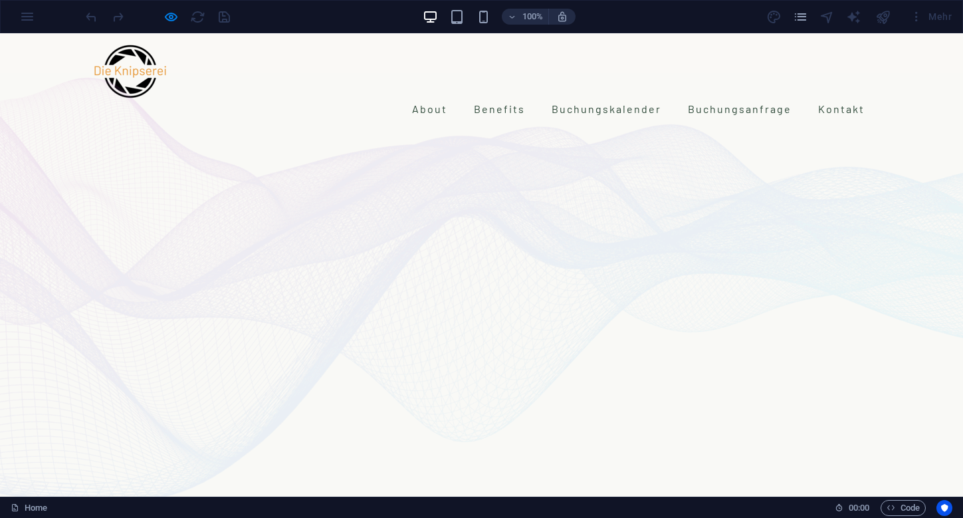
drag, startPoint x: 661, startPoint y: 238, endPoint x: 389, endPoint y: 235, distance: 271.9
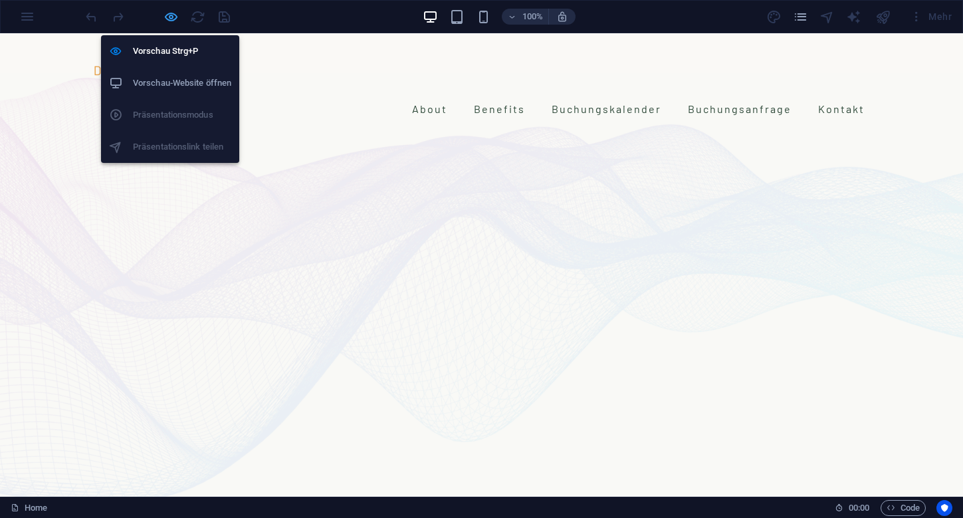
click at [170, 17] on icon "button" at bounding box center [171, 16] width 15 height 15
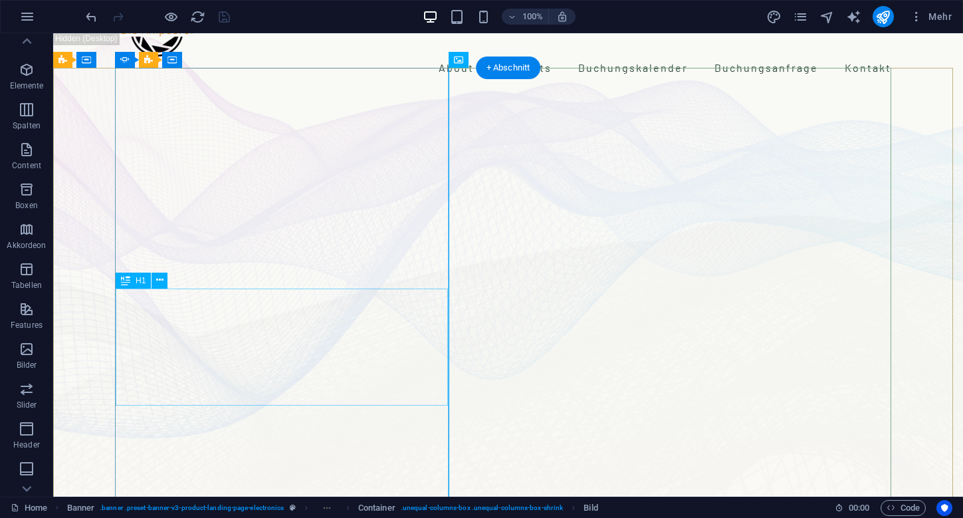
scroll to position [82, 0]
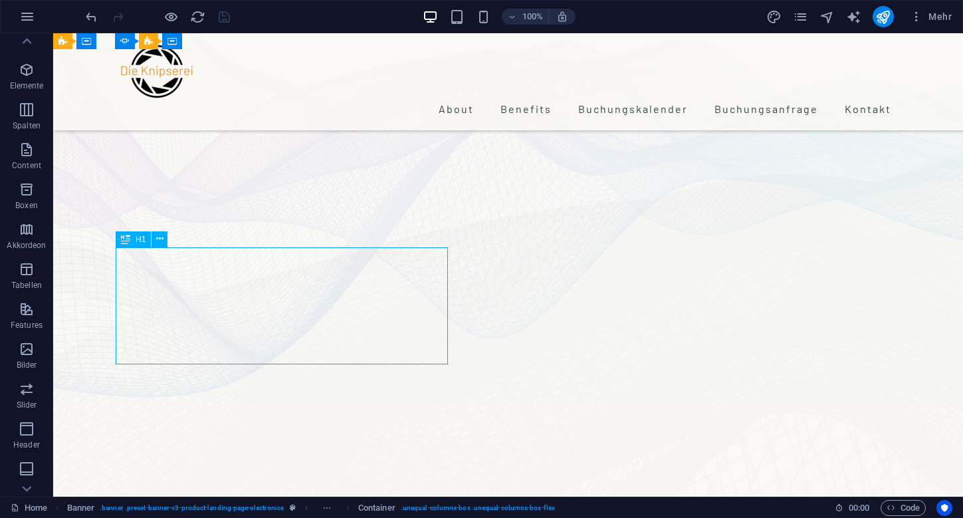
drag, startPoint x: 768, startPoint y: 322, endPoint x: 235, endPoint y: 328, distance: 533.1
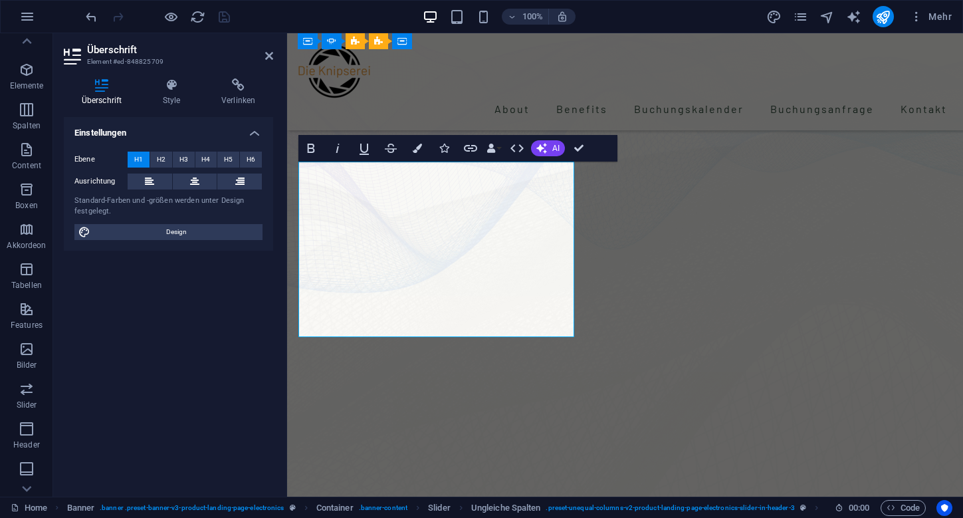
drag, startPoint x: 312, startPoint y: 189, endPoint x: 552, endPoint y: 315, distance: 271.4
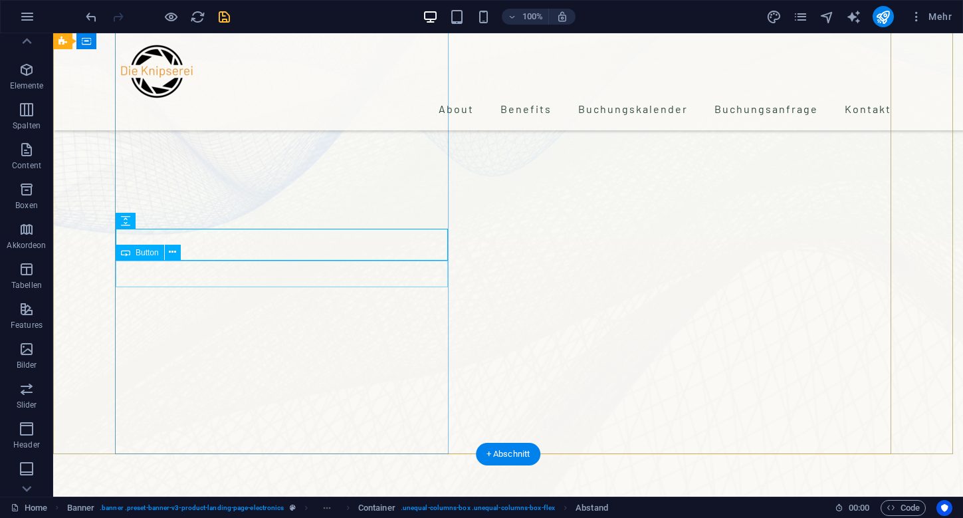
scroll to position [176, 0]
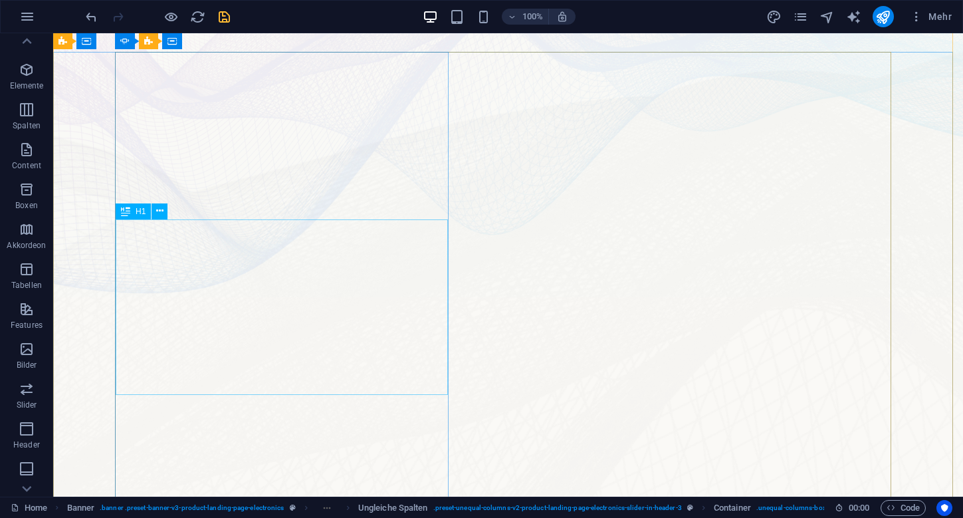
scroll to position [0, 0]
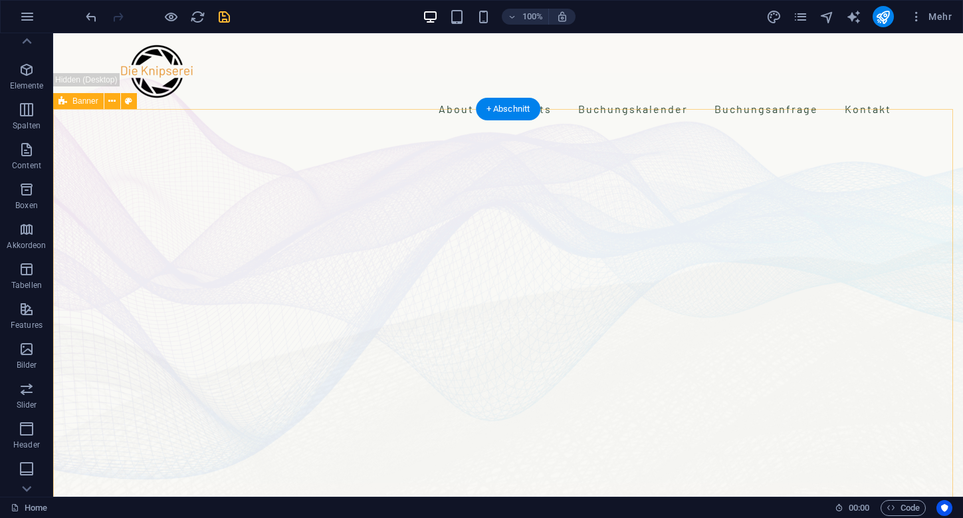
click at [64, 104] on icon at bounding box center [62, 101] width 9 height 16
click at [64, 103] on icon at bounding box center [62, 101] width 9 height 16
select select "vh"
select select "banner"
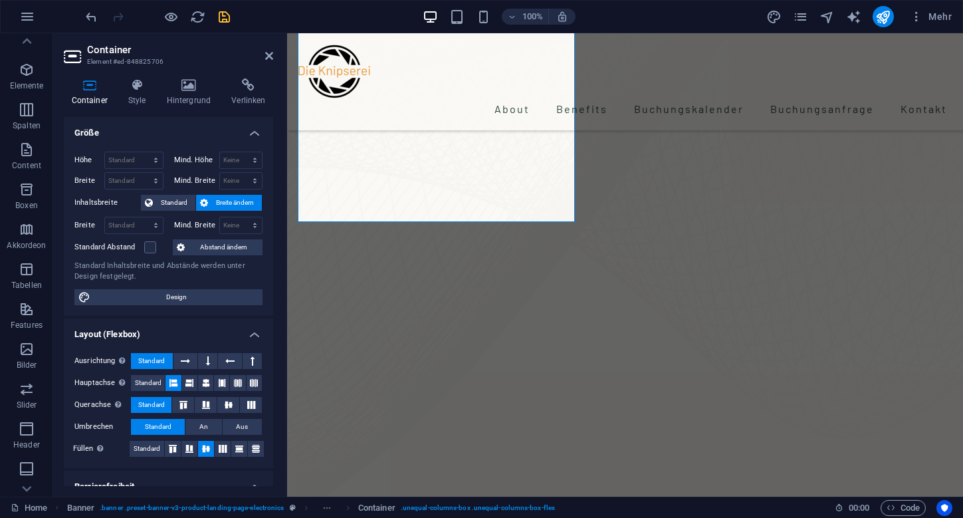
scroll to position [430, 0]
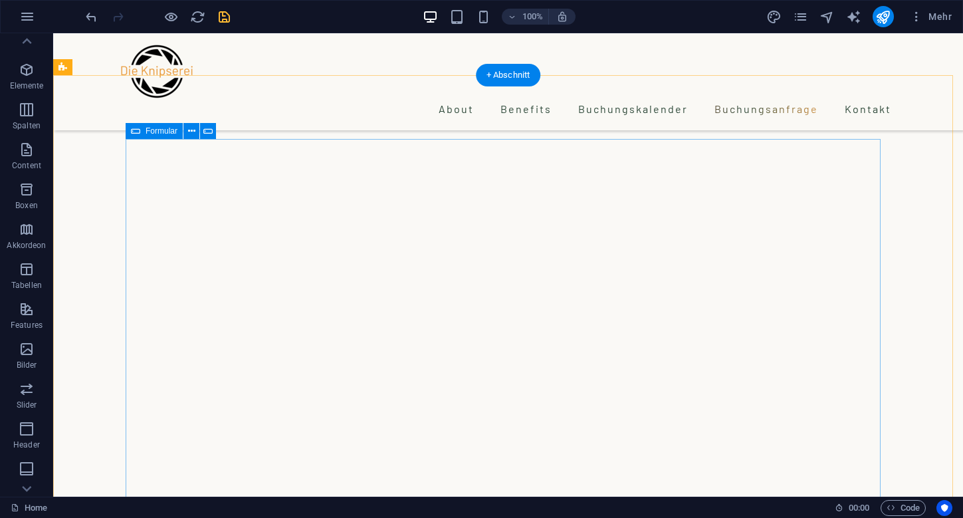
scroll to position [2663, 0]
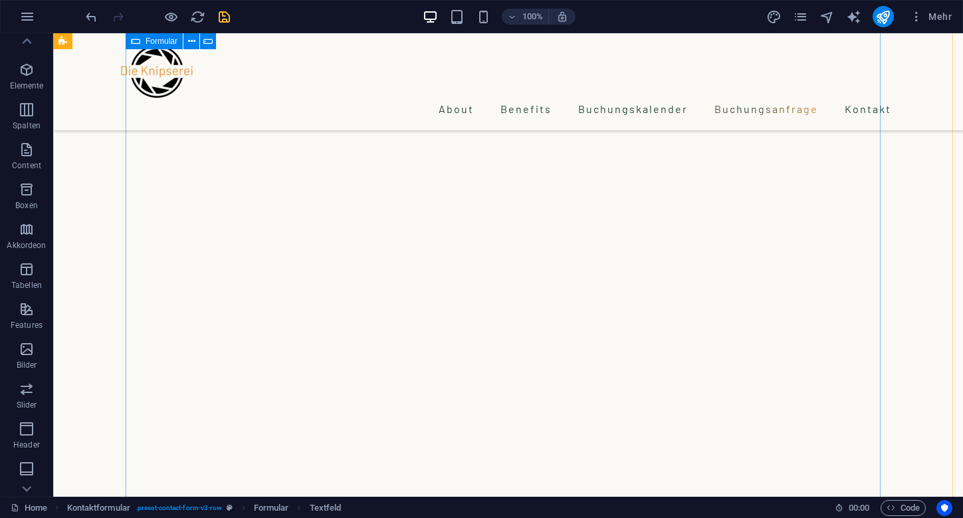
scroll to position [2908, 0]
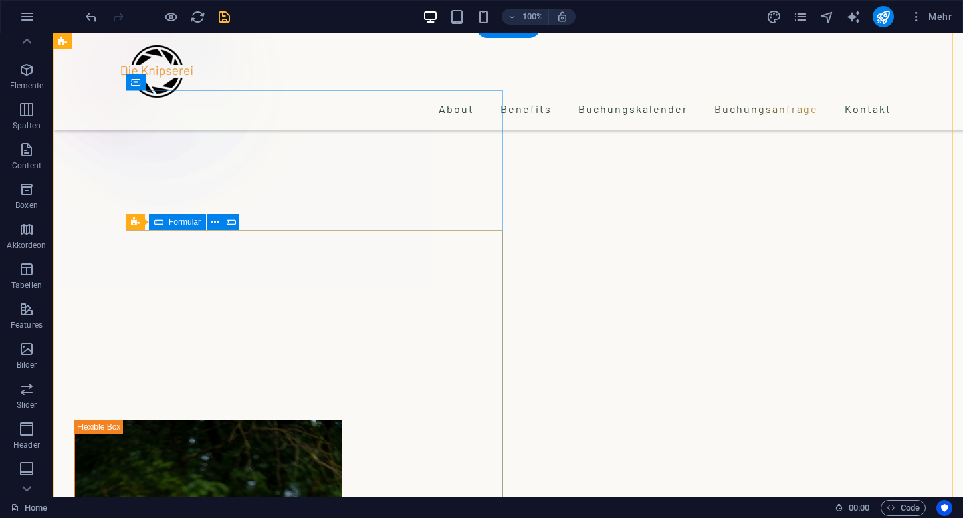
scroll to position [3535, 0]
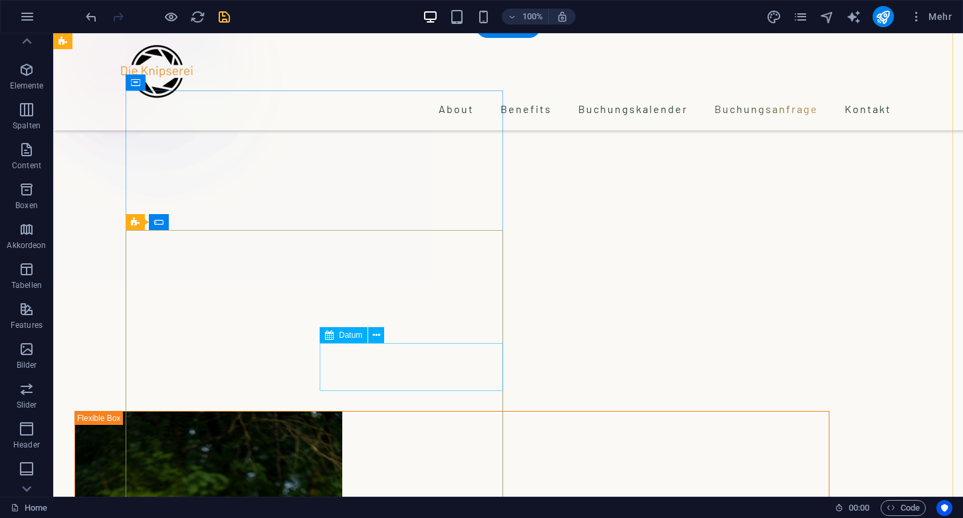
click at [332, 340] on icon at bounding box center [329, 335] width 9 height 16
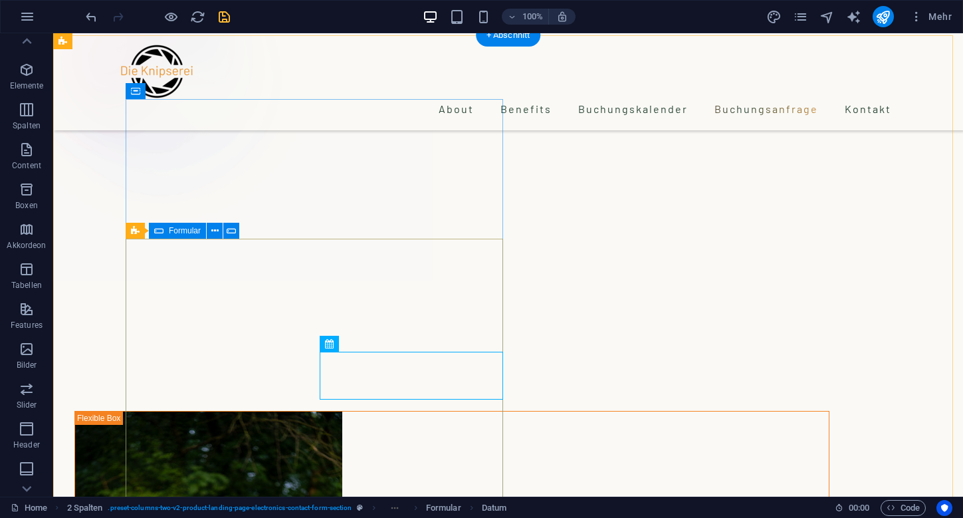
scroll to position [3505, 0]
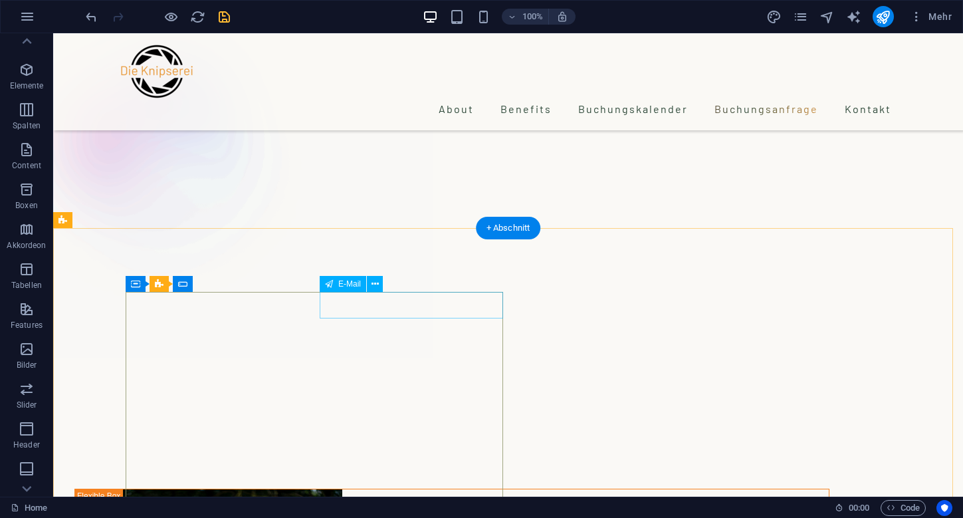
scroll to position [3334, 0]
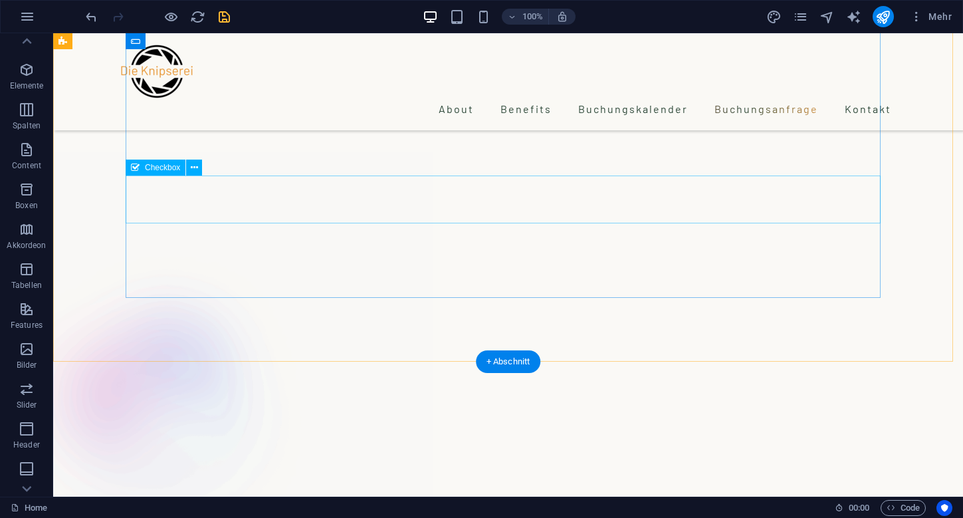
scroll to position [2978, 0]
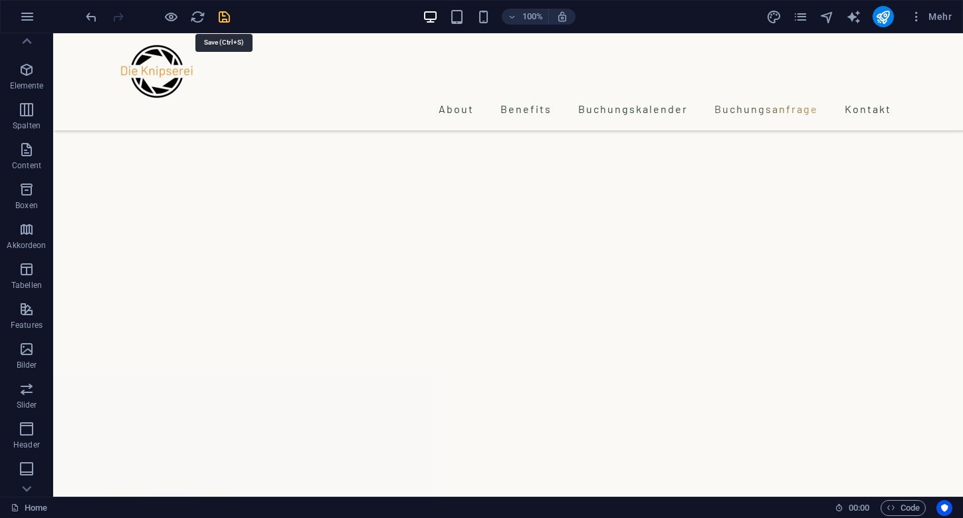
click at [229, 22] on icon "save" at bounding box center [224, 16] width 15 height 15
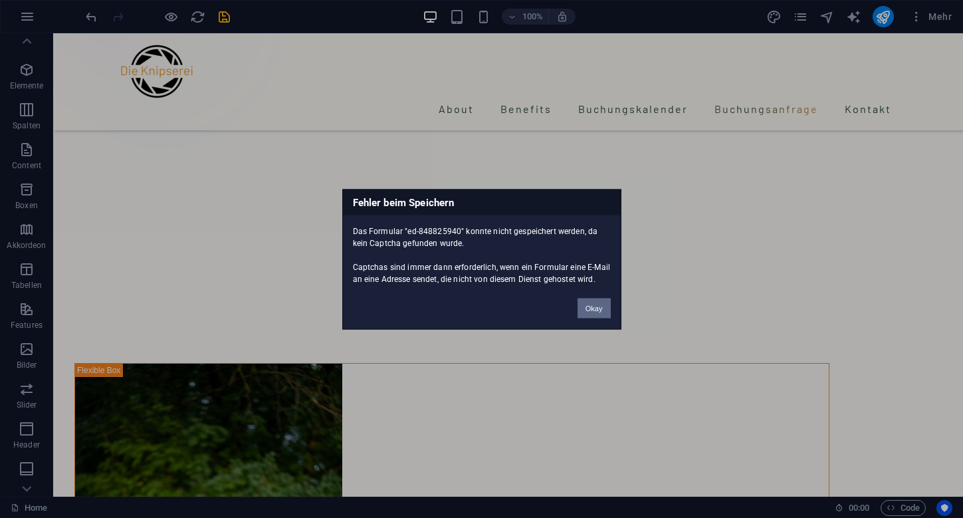
click at [580, 305] on button "Okay" at bounding box center [594, 308] width 33 height 20
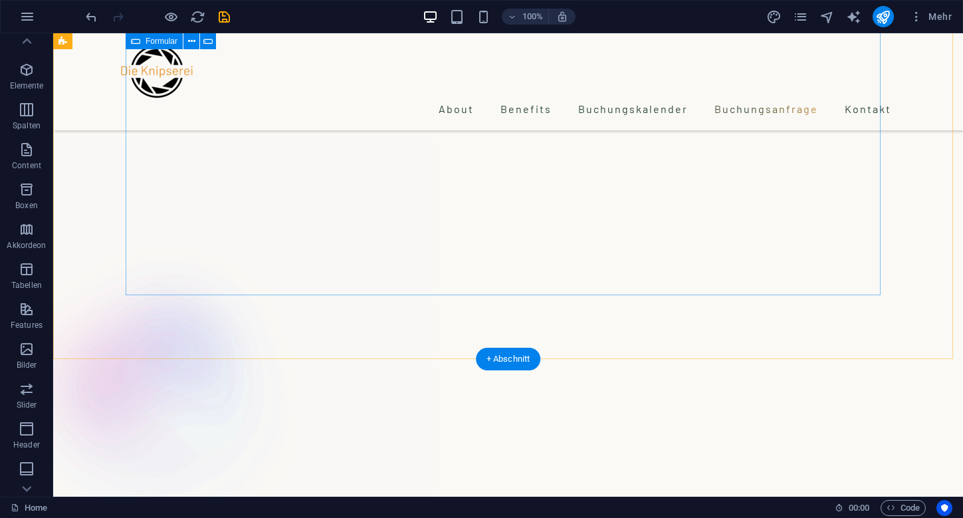
scroll to position [3118, 0]
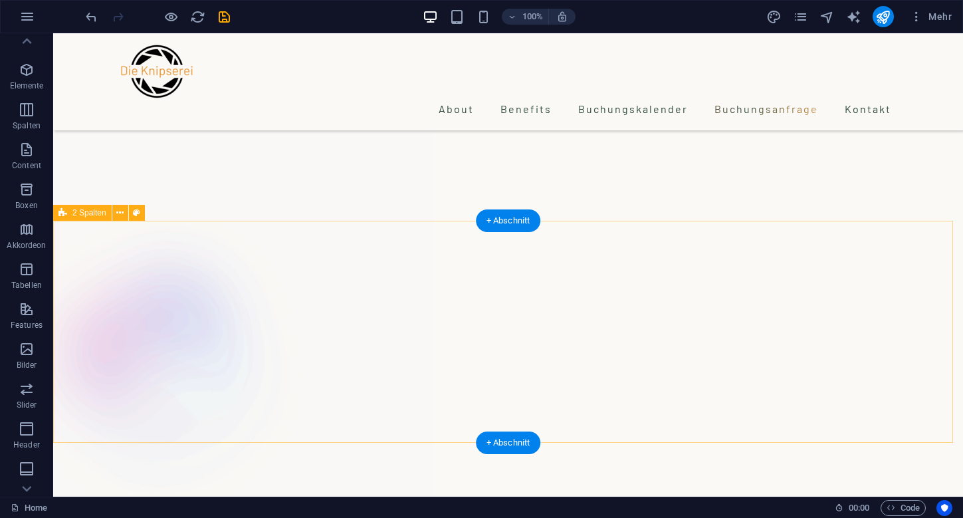
scroll to position [3108, 0]
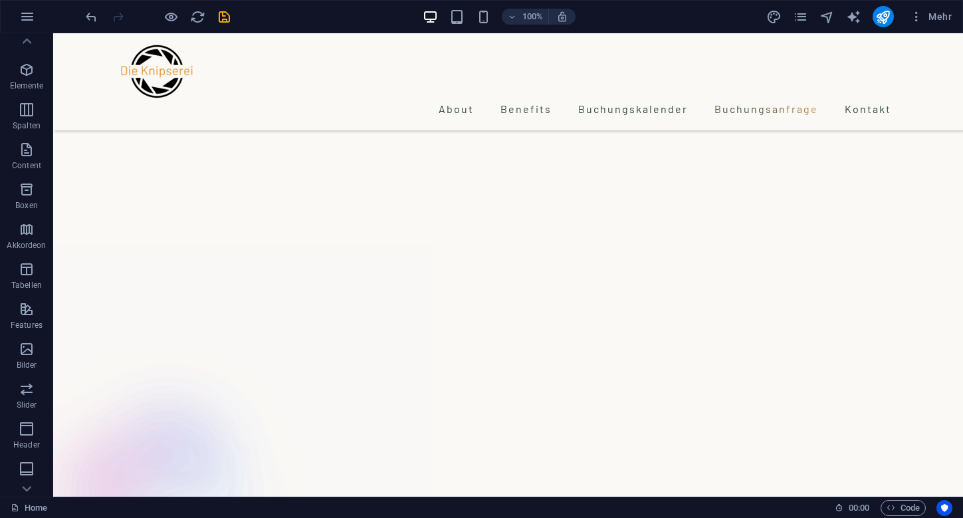
click at [237, 17] on div "100% Mehr" at bounding box center [520, 16] width 874 height 21
click at [231, 19] on icon "save" at bounding box center [224, 16] width 15 height 15
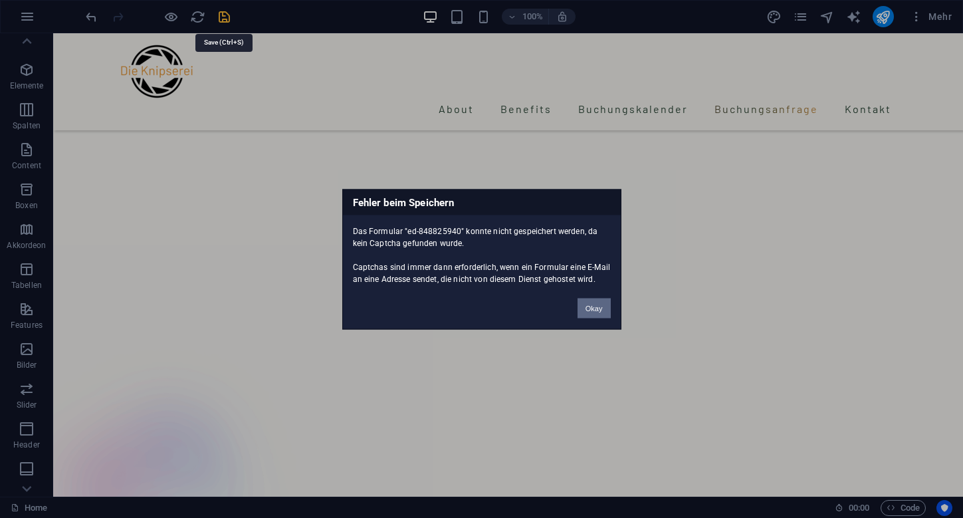
scroll to position [3583, 0]
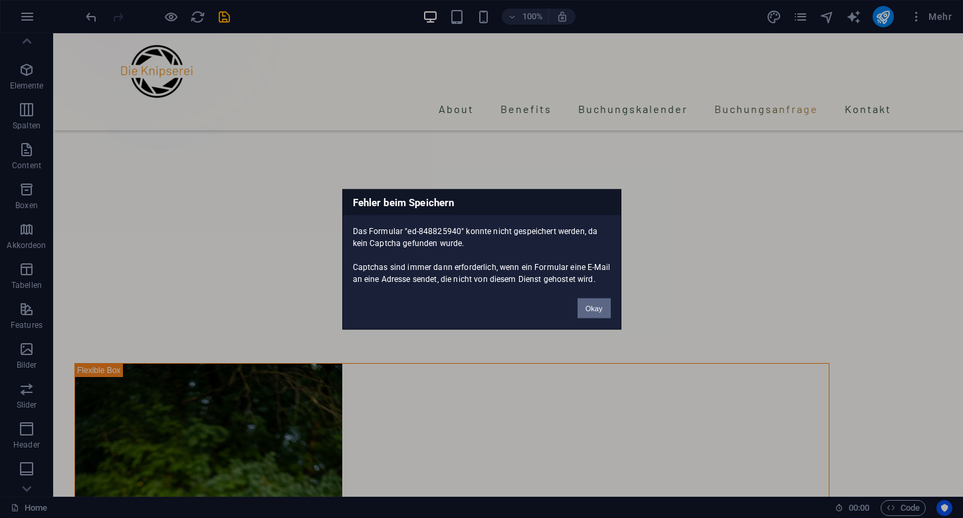
click at [586, 309] on button "Okay" at bounding box center [594, 308] width 33 height 20
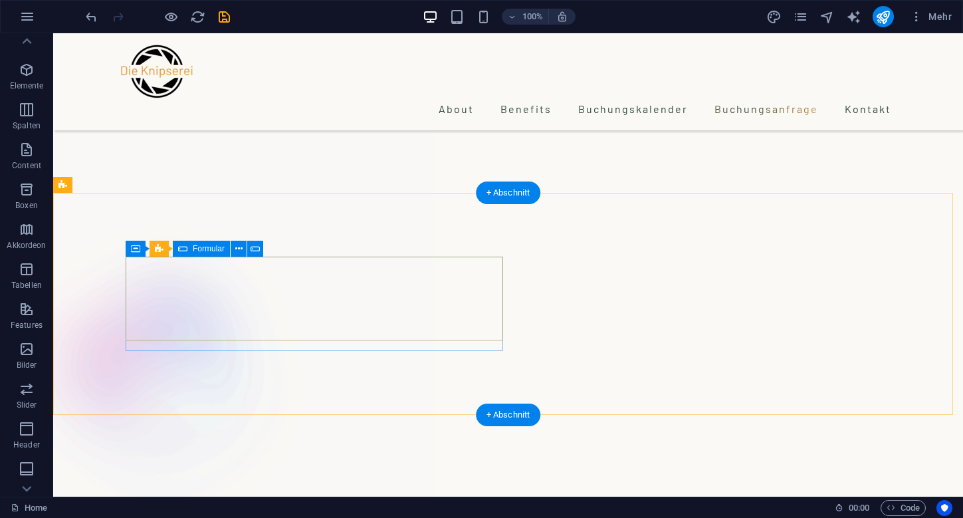
scroll to position [3164, 0]
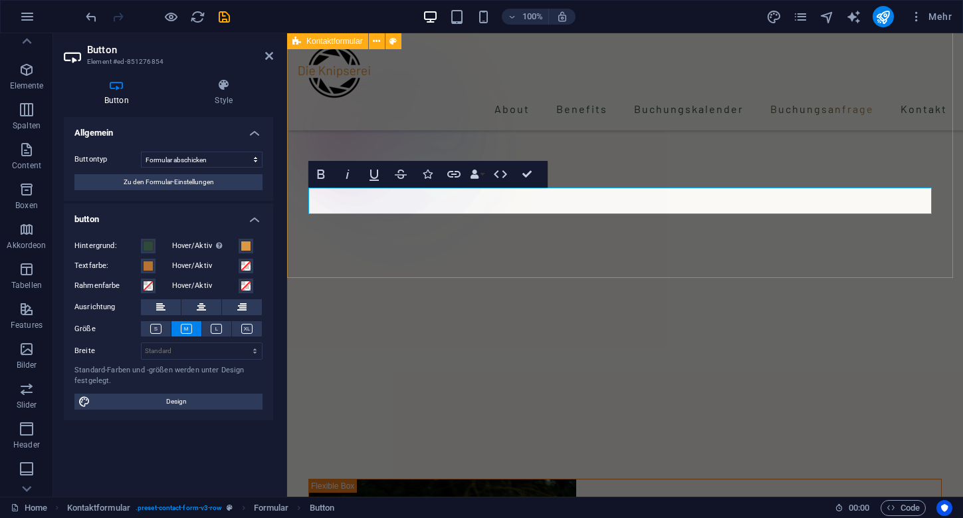
scroll to position [3128, 0]
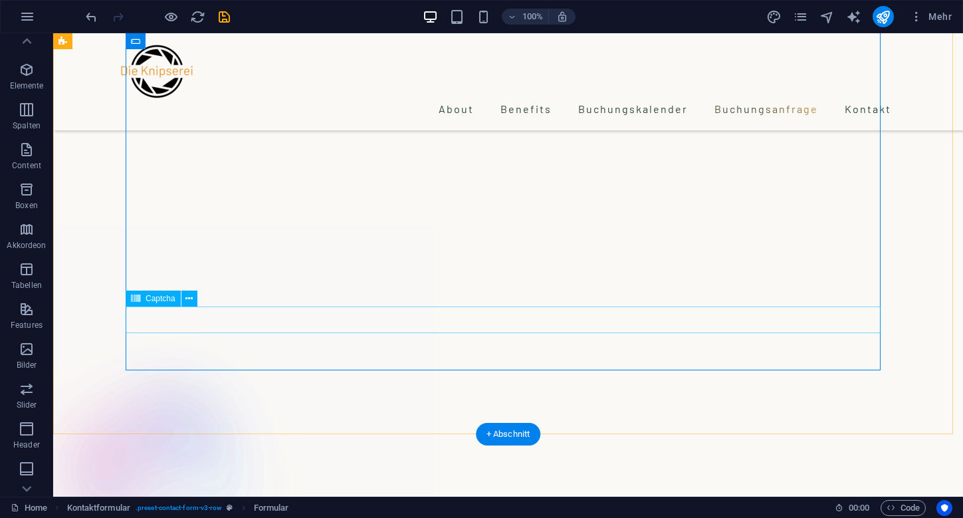
click at [158, 295] on span "Captcha" at bounding box center [161, 298] width 30 height 8
click at [154, 298] on span "Captcha" at bounding box center [161, 298] width 30 height 8
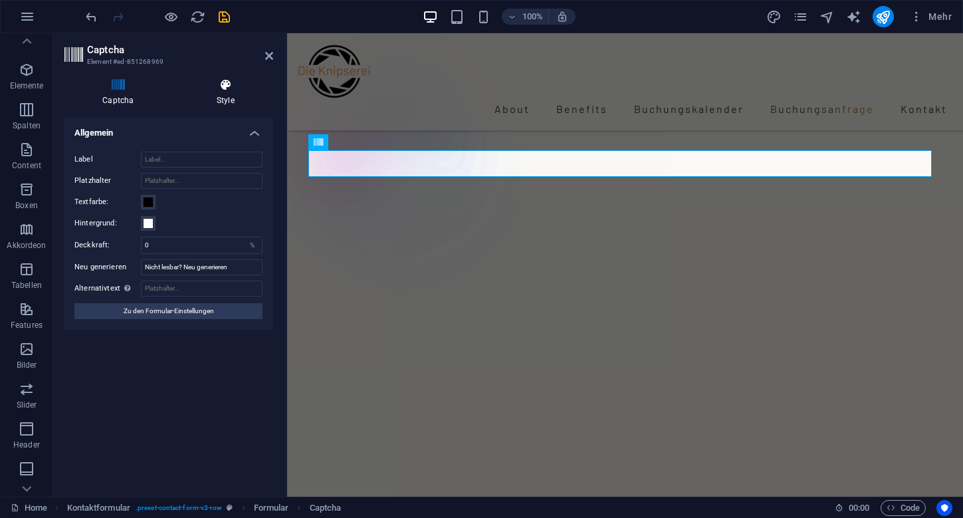
click at [219, 87] on icon at bounding box center [225, 84] width 95 height 13
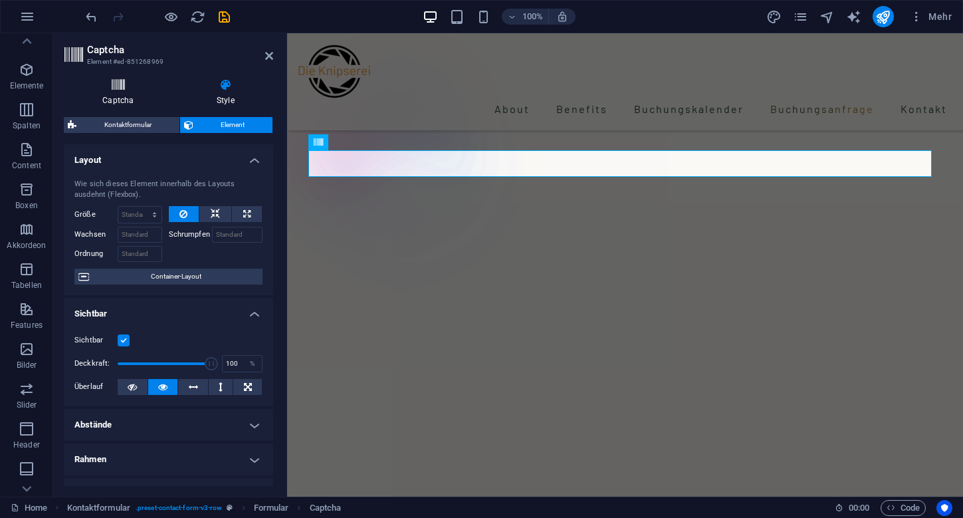
click at [137, 95] on h4 "Captcha" at bounding box center [121, 92] width 114 height 28
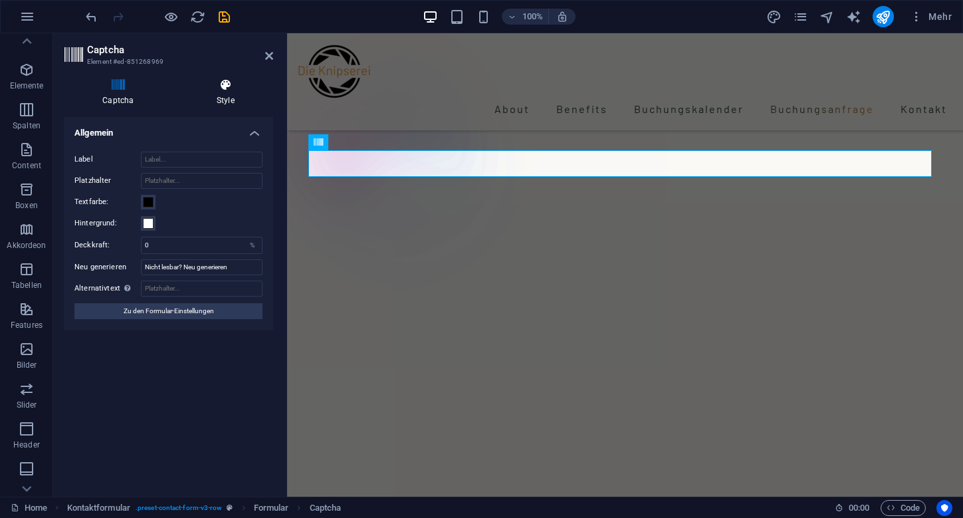
click at [215, 86] on icon at bounding box center [225, 84] width 95 height 13
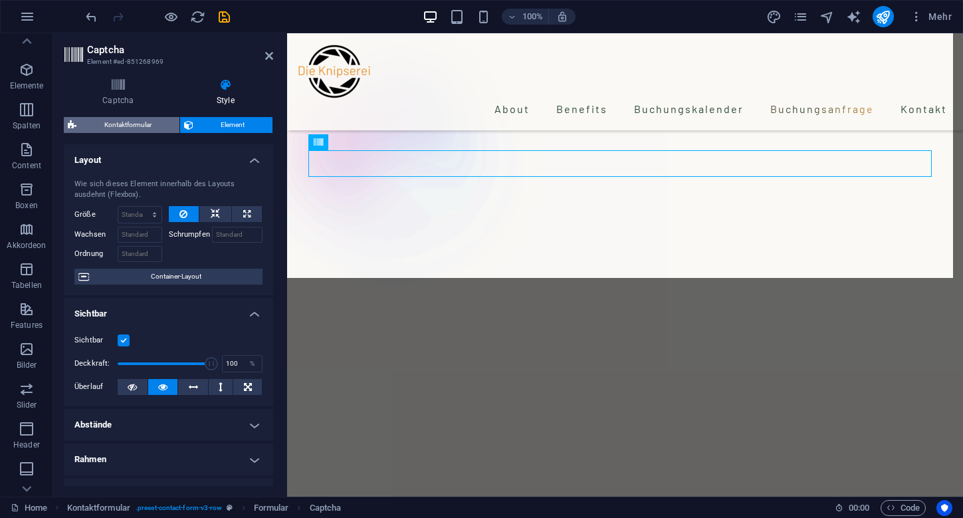
click at [100, 125] on span "Kontaktformular" at bounding box center [127, 125] width 95 height 16
select select "rem"
select select "preset-contact-form-v3-row"
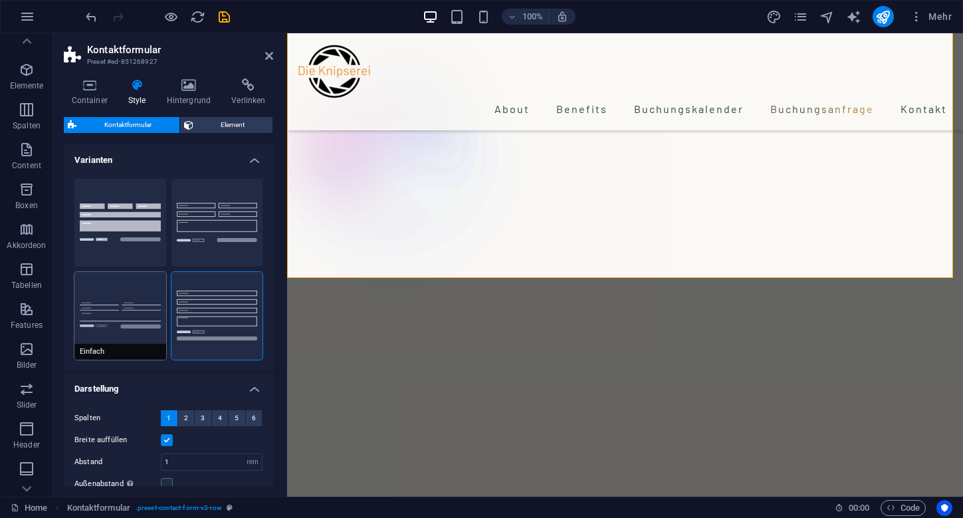
click at [135, 323] on button "Einfach" at bounding box center [120, 316] width 92 height 88
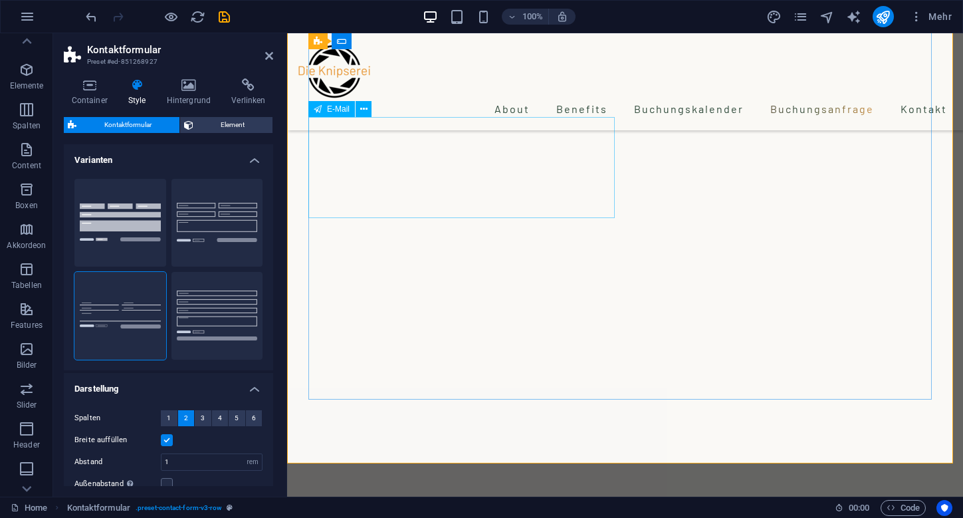
scroll to position [2653, 0]
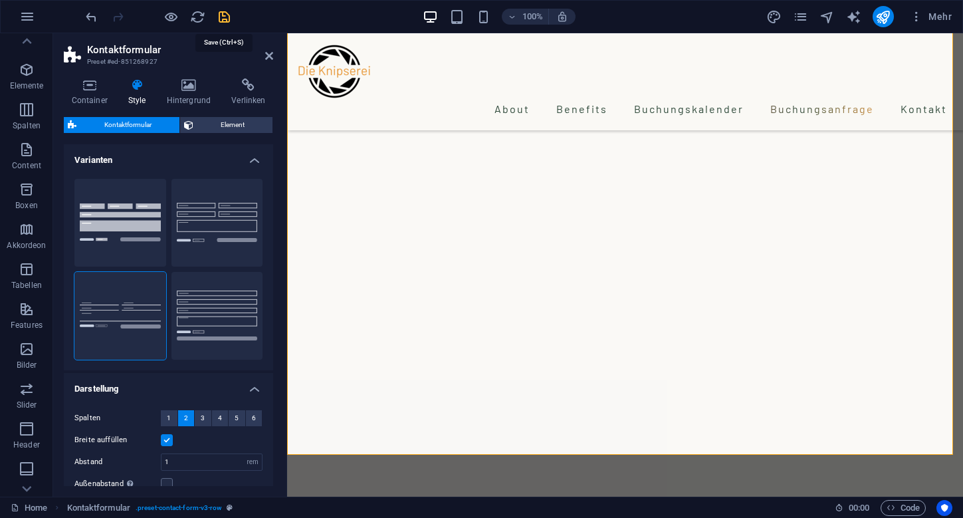
click at [228, 19] on icon "save" at bounding box center [224, 16] width 15 height 15
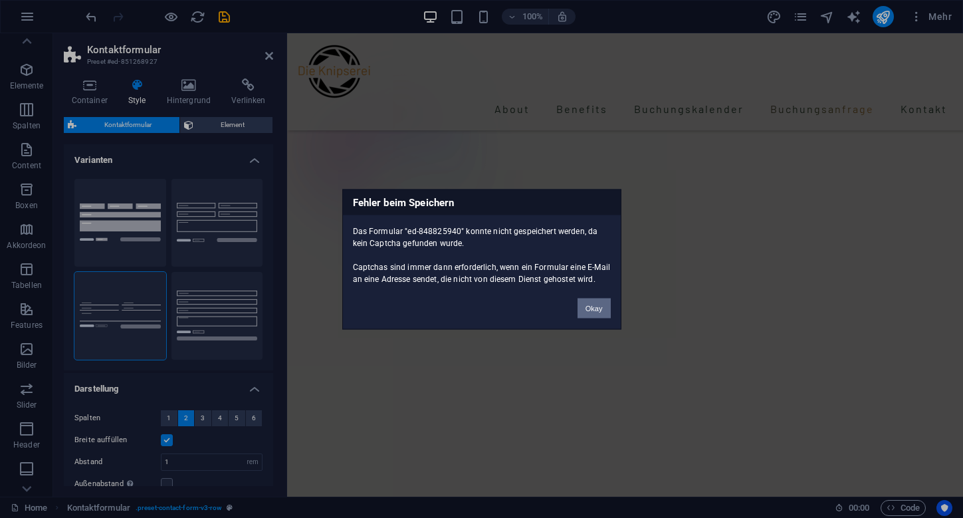
click at [580, 303] on button "Okay" at bounding box center [594, 308] width 33 height 20
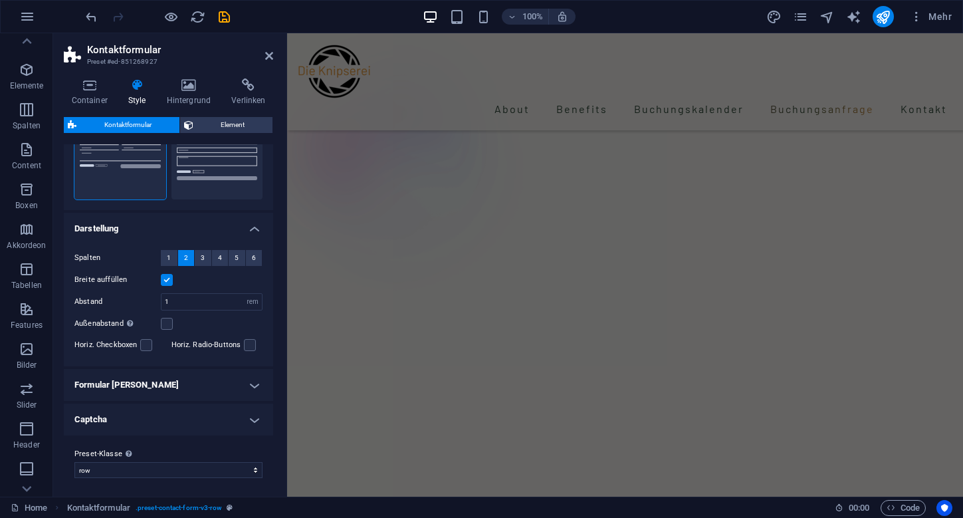
scroll to position [162, 0]
click at [134, 420] on h4 "Captcha" at bounding box center [168, 417] width 209 height 32
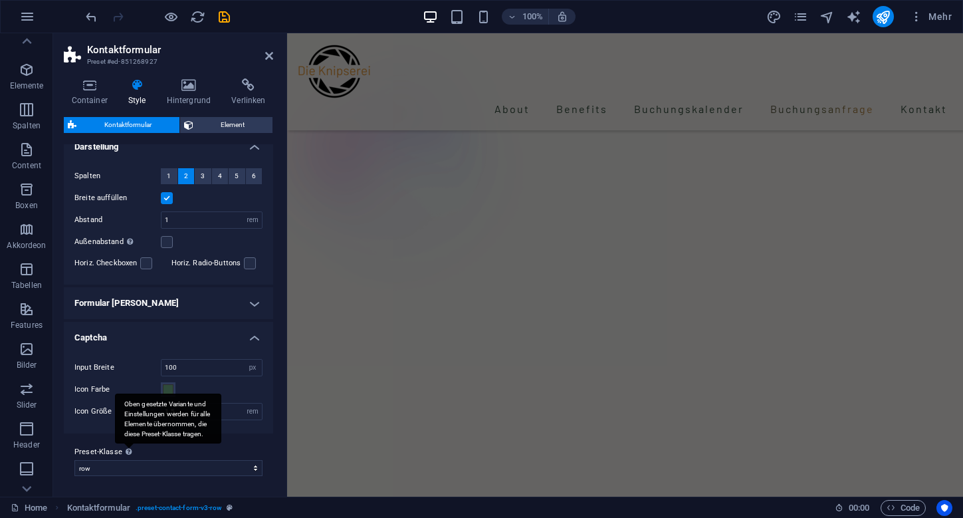
scroll to position [84, 0]
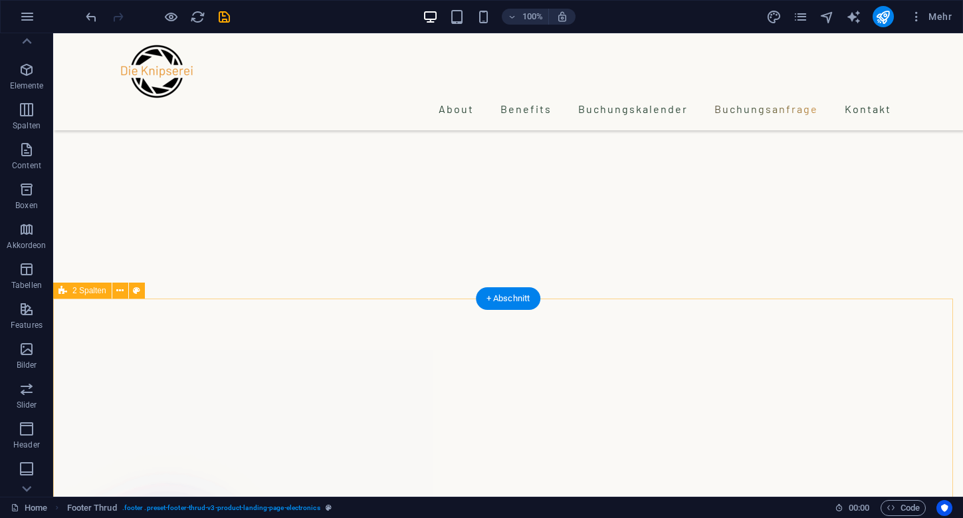
scroll to position [2965, 0]
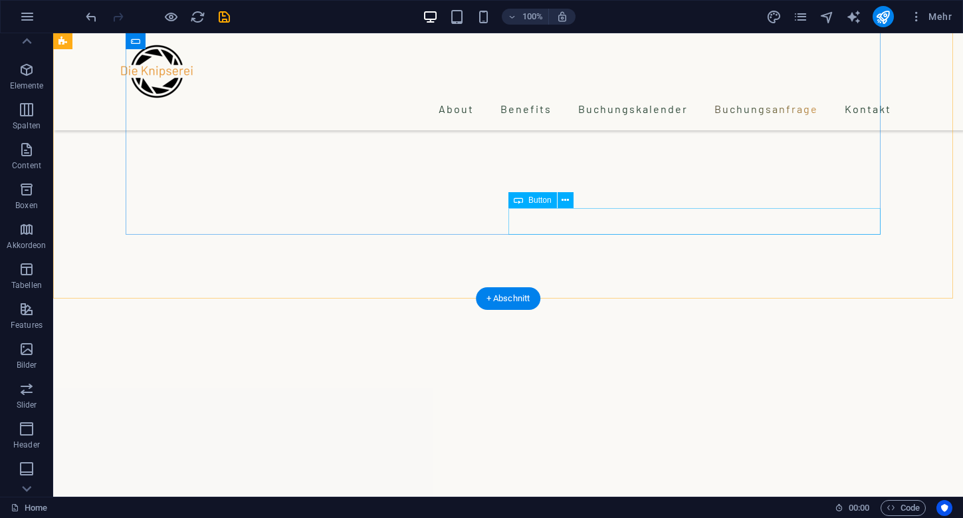
click at [532, 201] on span "Button" at bounding box center [539, 200] width 23 height 8
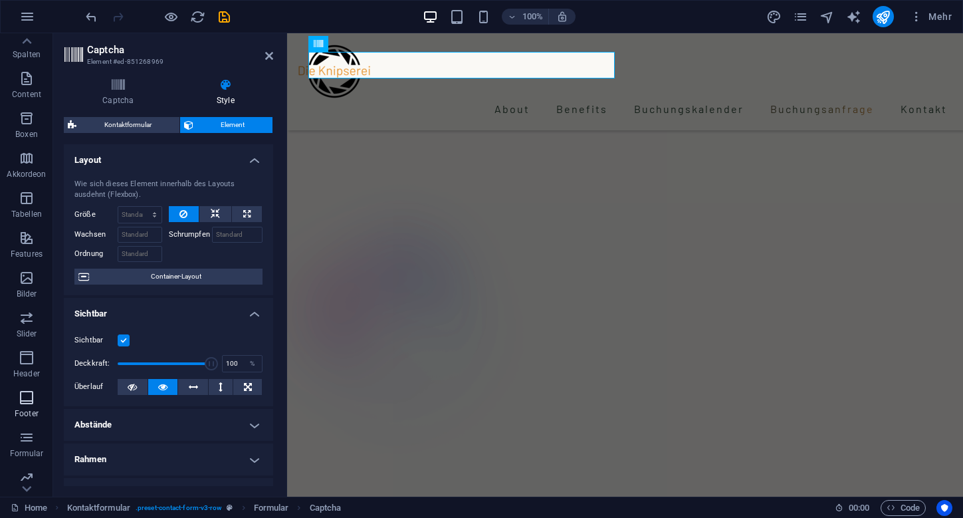
scroll to position [125, 0]
click at [23, 412] on p "Formular" at bounding box center [27, 416] width 34 height 11
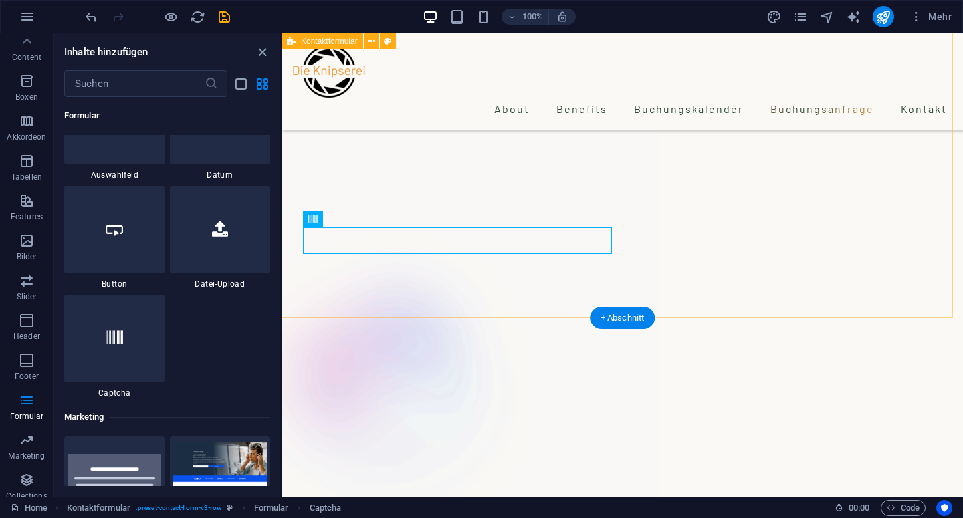
scroll to position [2797, 0]
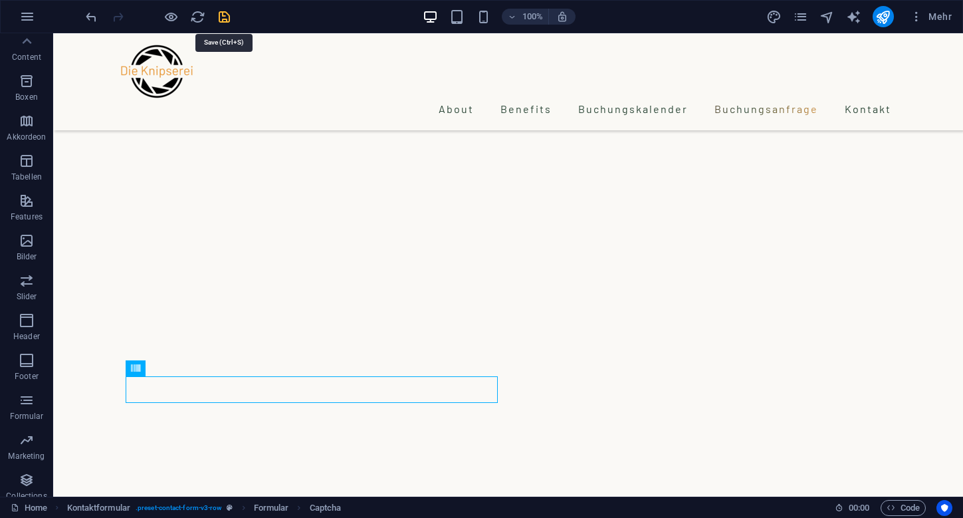
click at [223, 19] on icon "save" at bounding box center [224, 16] width 15 height 15
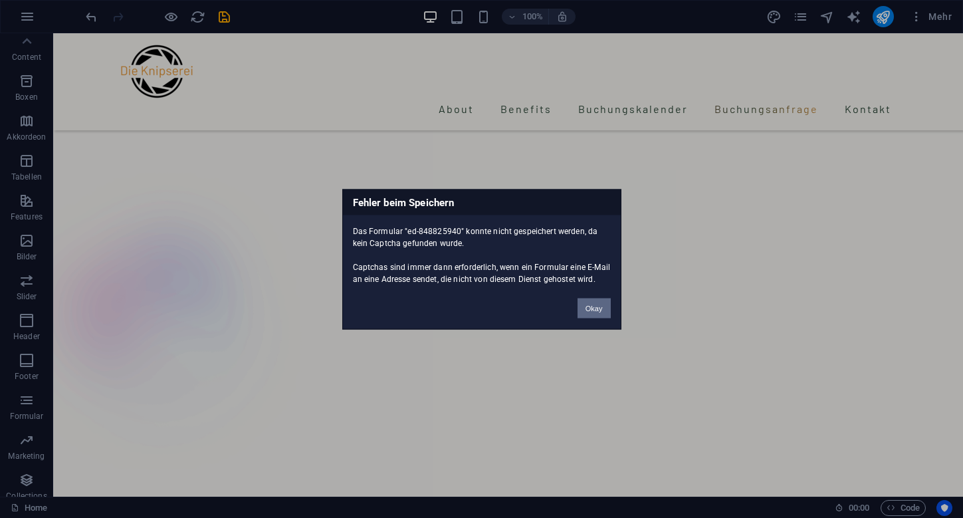
click at [597, 305] on button "Okay" at bounding box center [594, 308] width 33 height 20
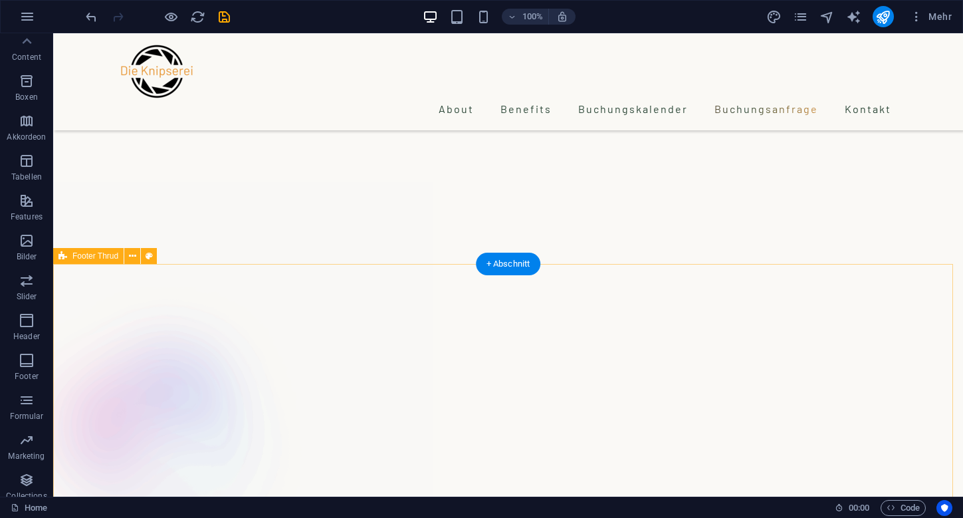
scroll to position [3162, 0]
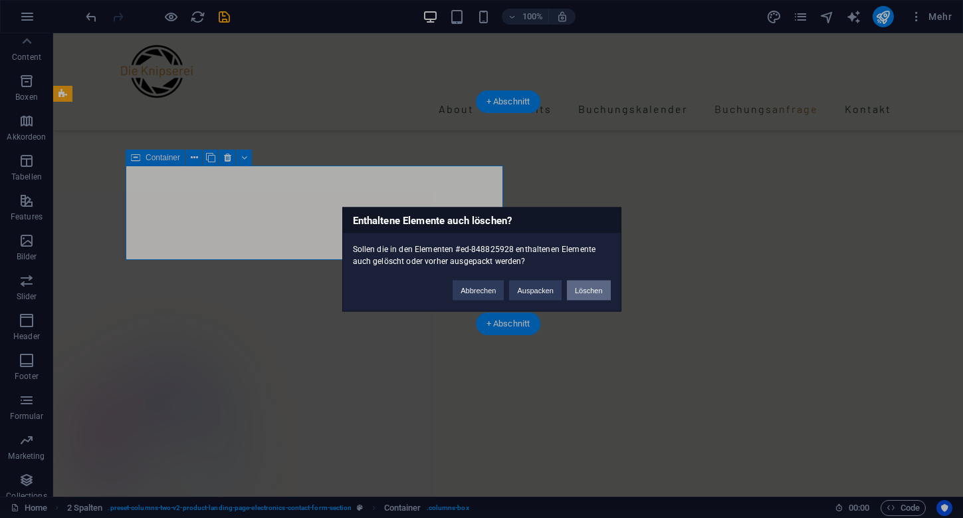
click at [576, 286] on button "Löschen" at bounding box center [589, 290] width 44 height 20
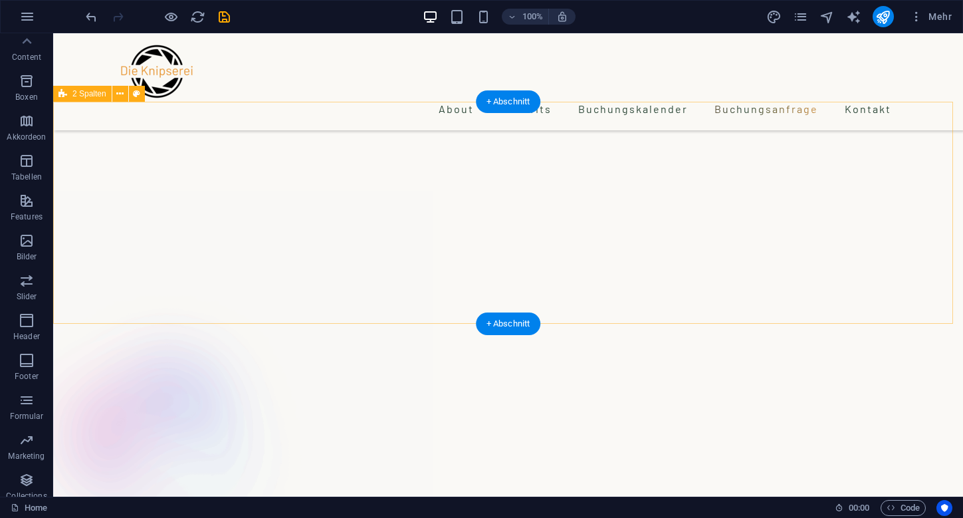
drag, startPoint x: 506, startPoint y: 257, endPoint x: 489, endPoint y: 255, distance: 17.5
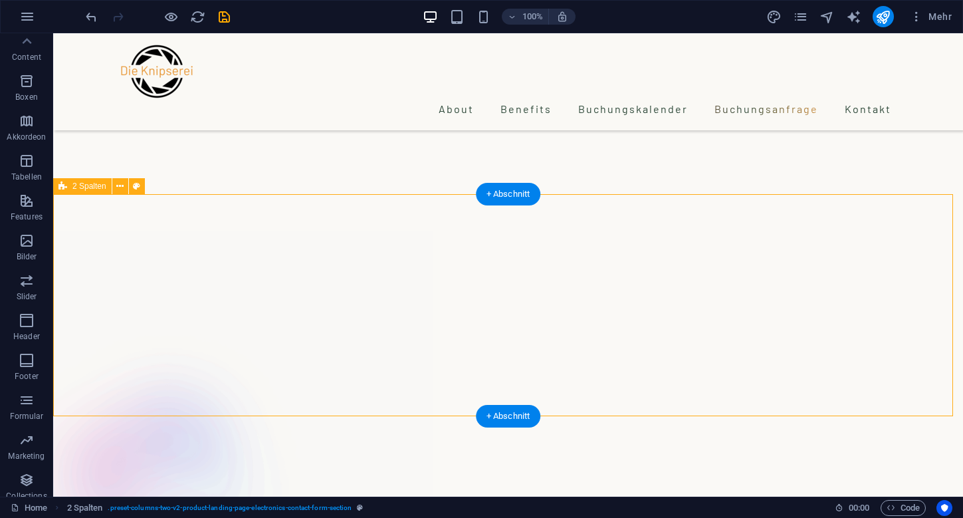
scroll to position [3069, 0]
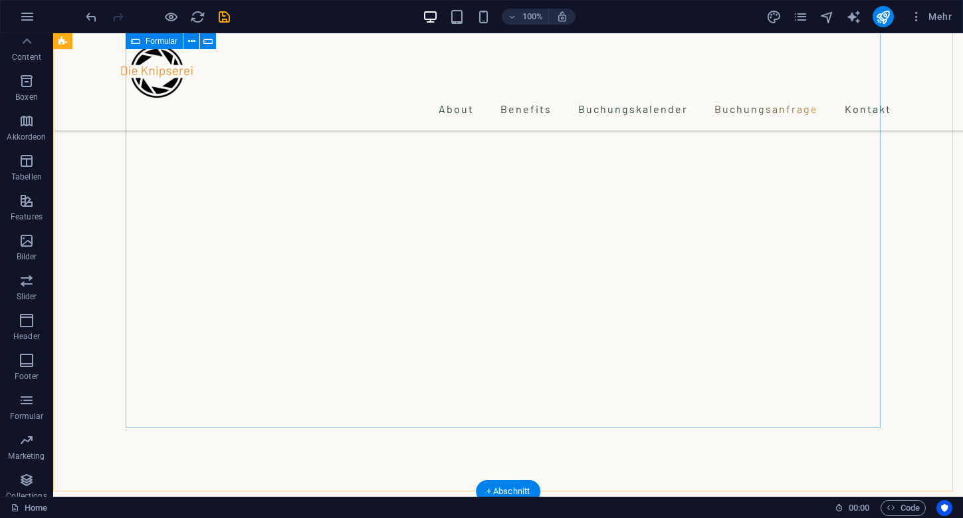
scroll to position [2772, 0]
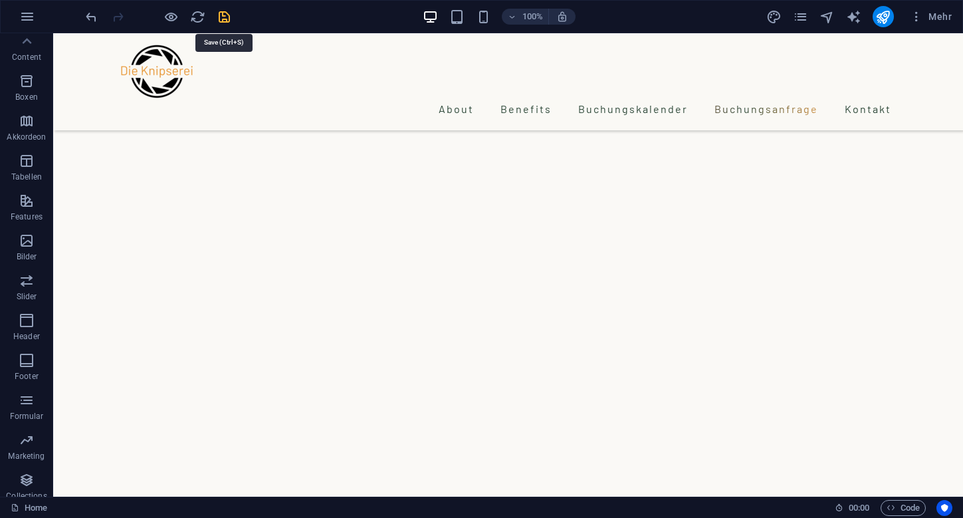
click at [219, 15] on icon "save" at bounding box center [224, 16] width 15 height 15
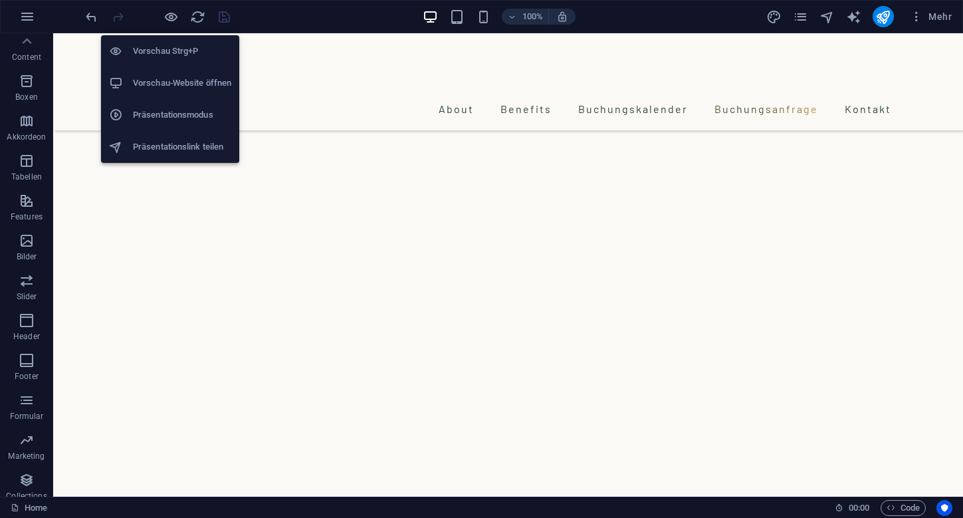
click at [167, 86] on h6 "Vorschau-Website öffnen" at bounding box center [182, 83] width 98 height 16
